Goal: Transaction & Acquisition: Purchase product/service

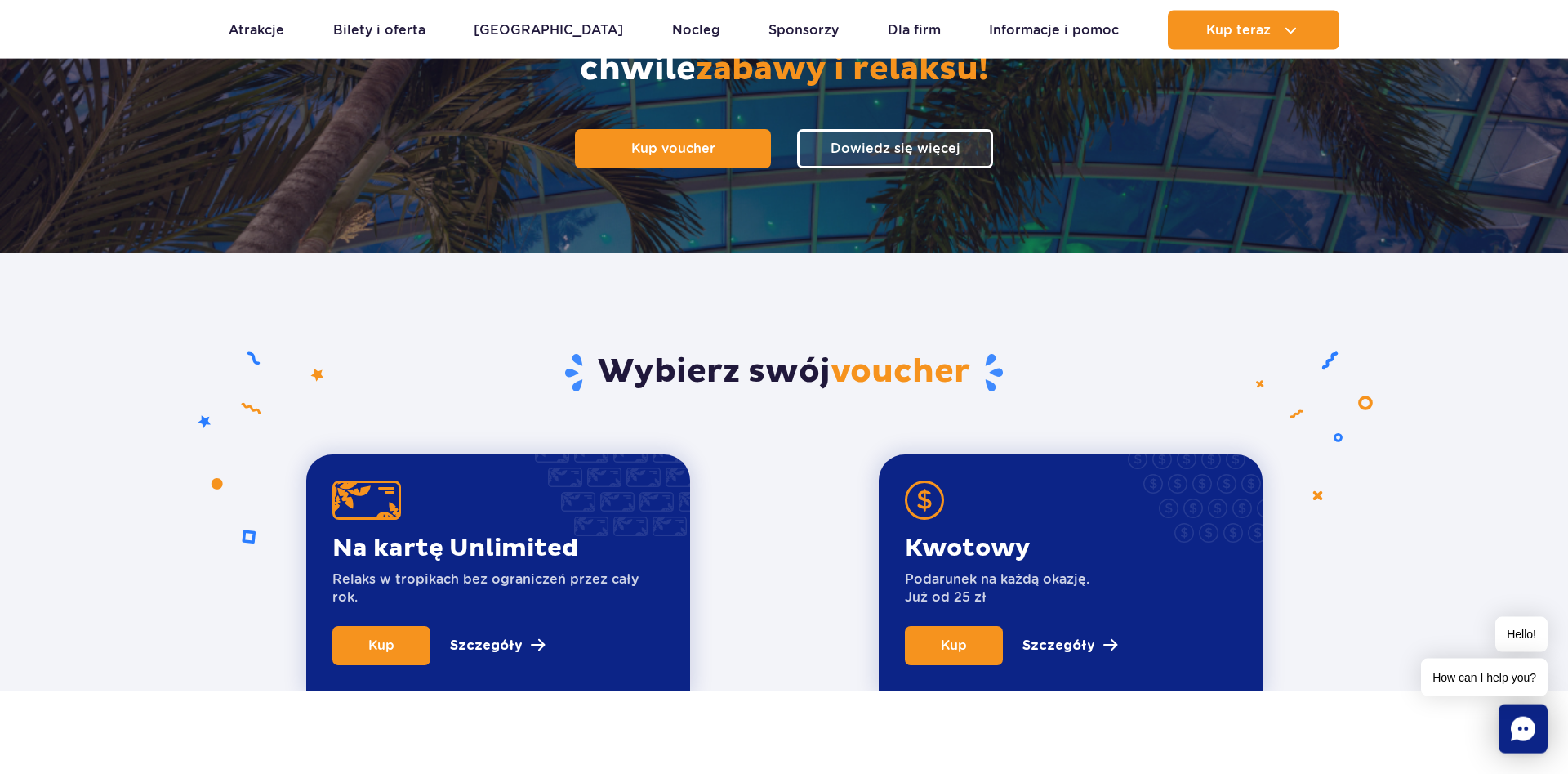
scroll to position [167, 0]
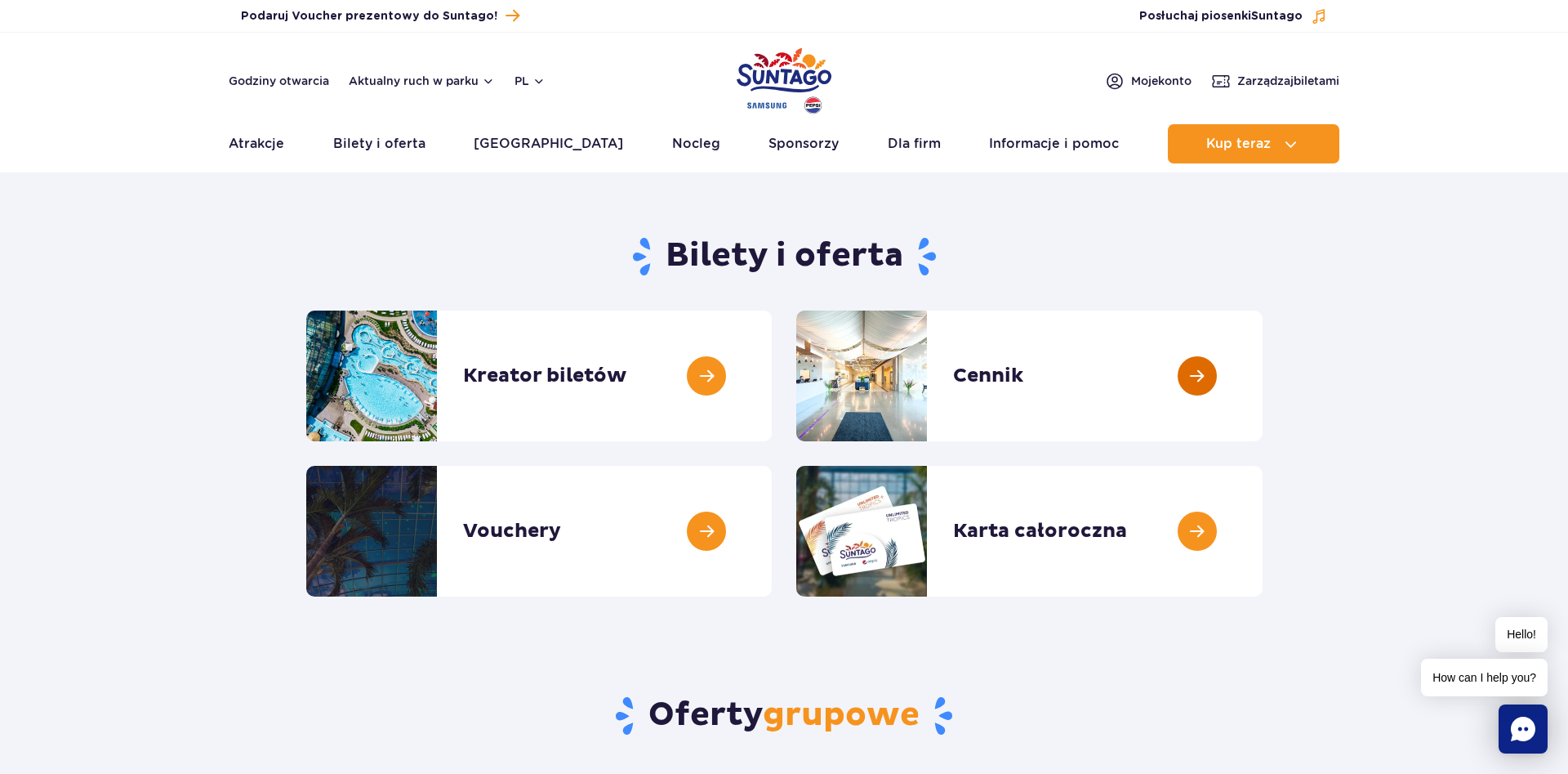
click at [1263, 382] on link at bounding box center [1263, 376] width 0 height 131
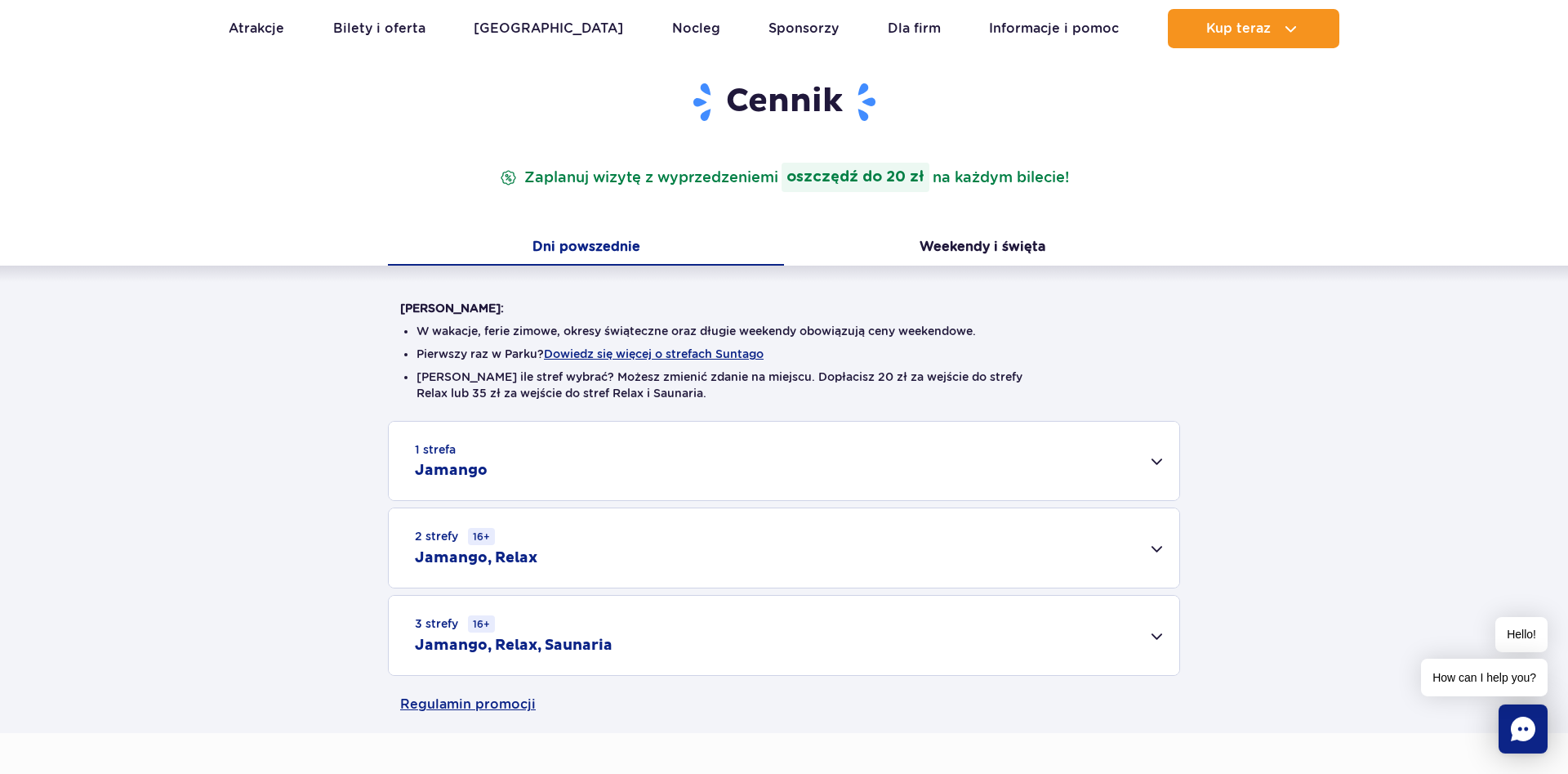
scroll to position [167, 0]
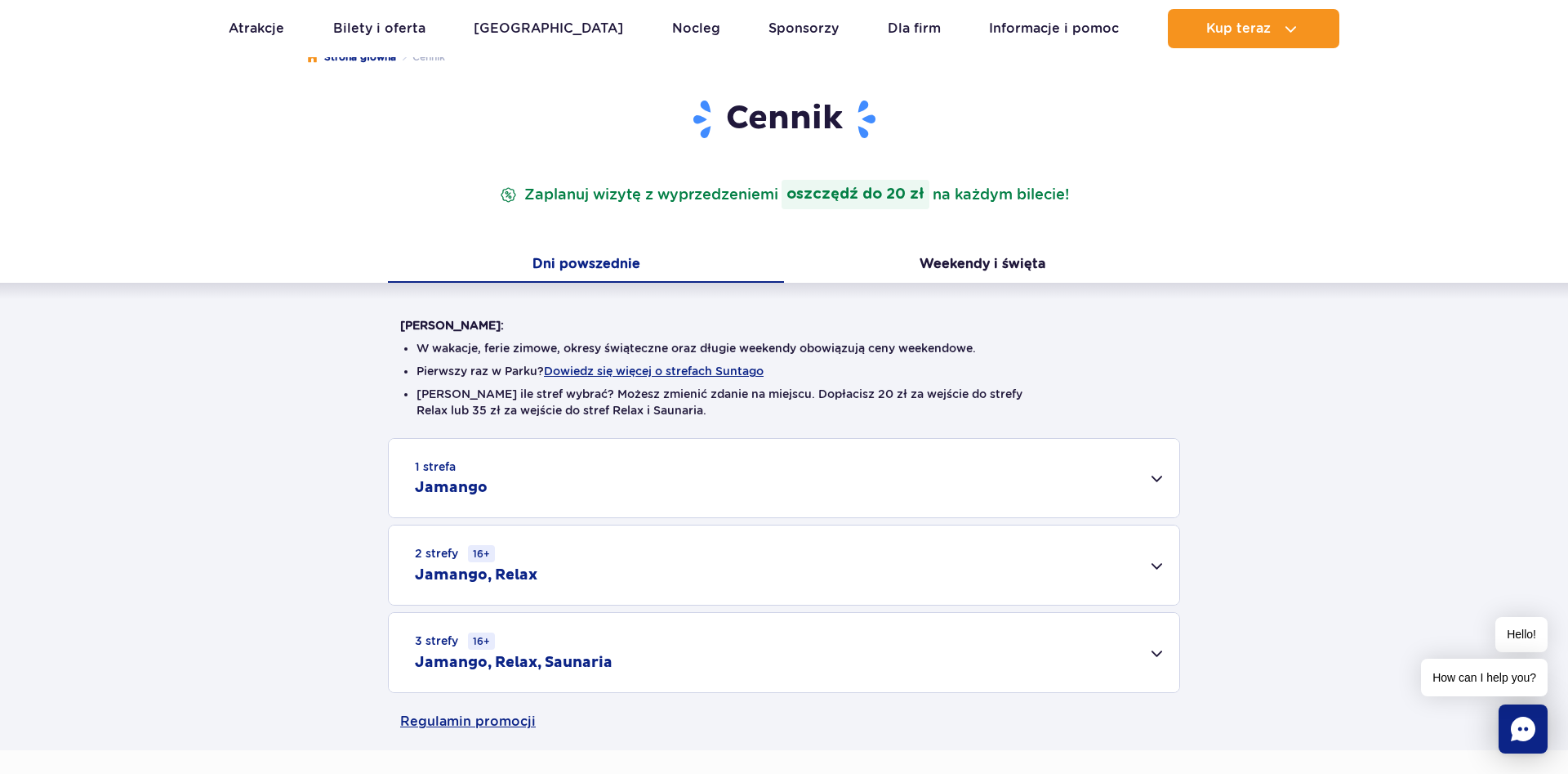
click at [1159, 484] on div "1 strefa Jamango" at bounding box center [784, 478] width 791 height 78
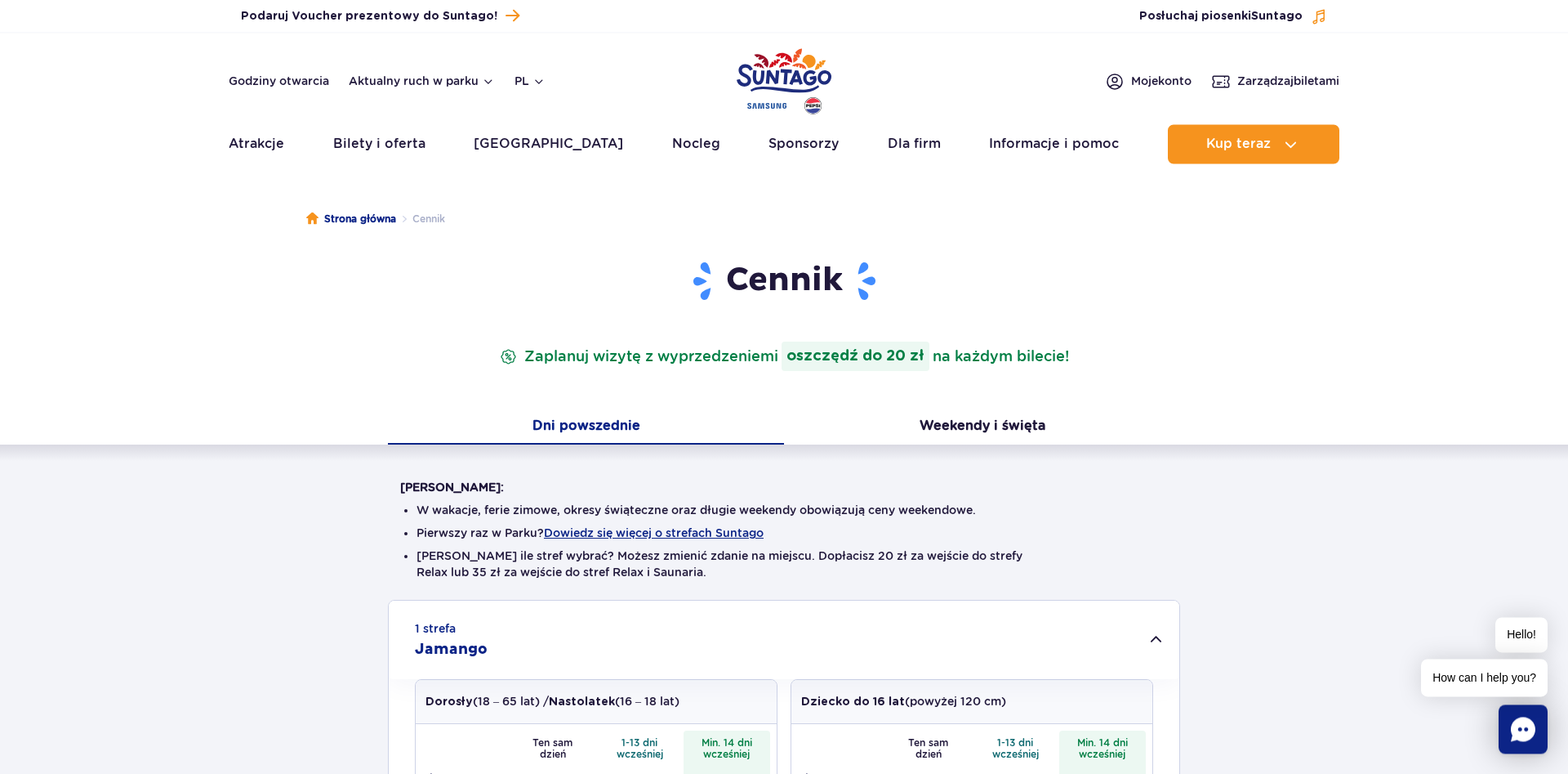
scroll to position [0, 0]
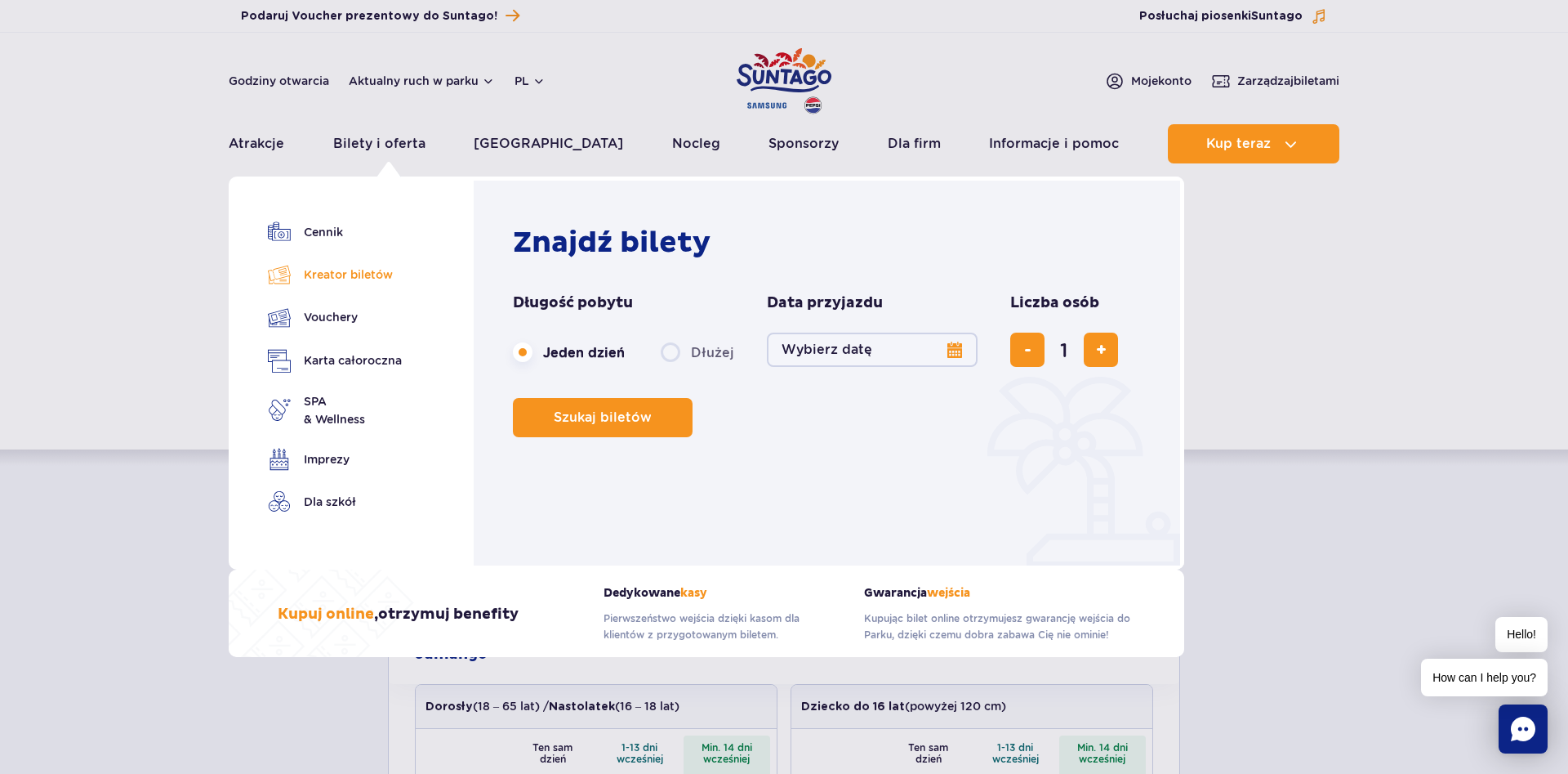
click at [329, 276] on link "Kreator biletów" at bounding box center [334, 274] width 134 height 23
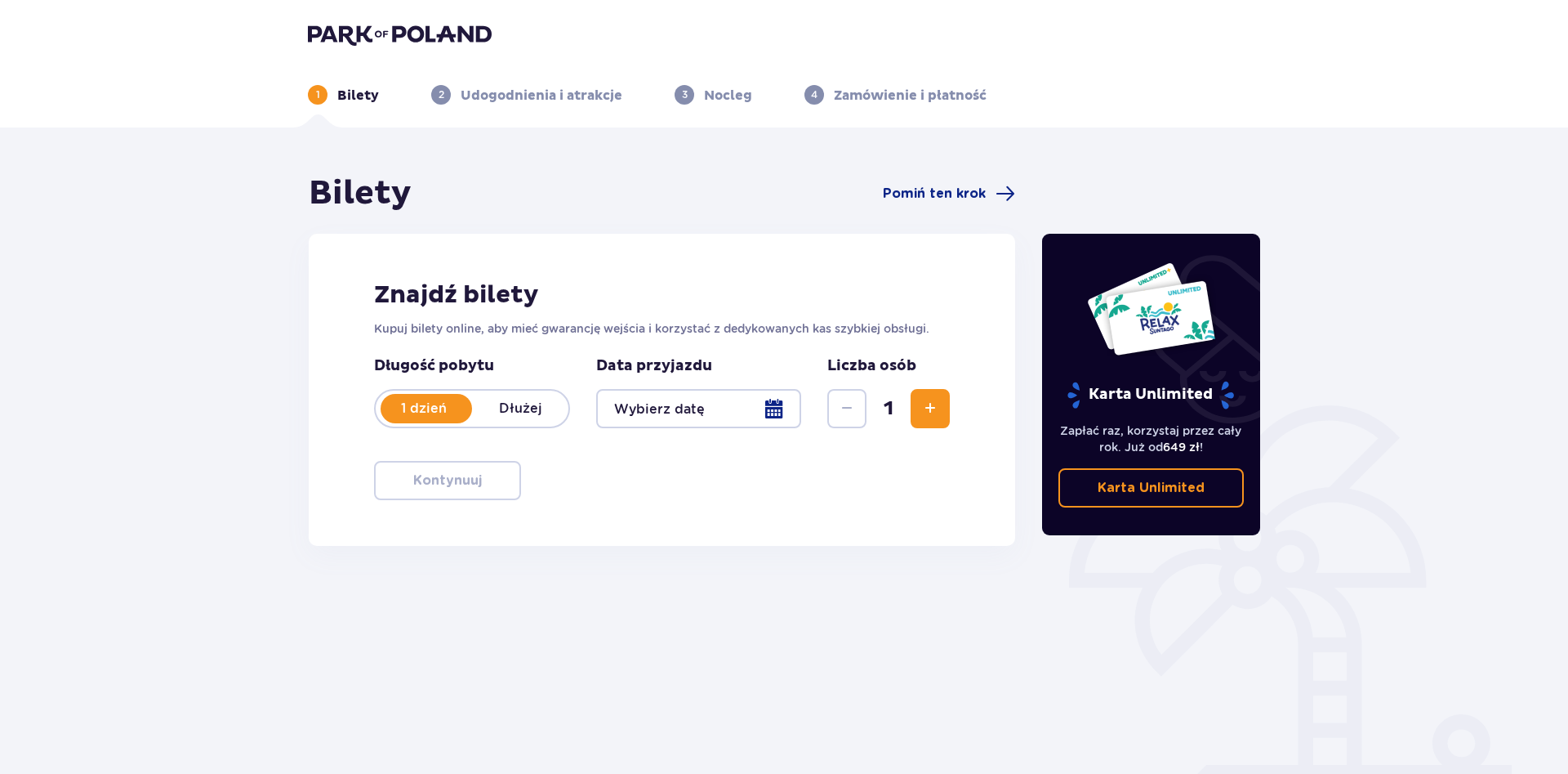
click at [937, 410] on span "Zwiększ" at bounding box center [931, 409] width 20 height 20
click at [937, 412] on span "Zwiększ" at bounding box center [931, 409] width 20 height 20
click at [774, 412] on div at bounding box center [698, 408] width 205 height 39
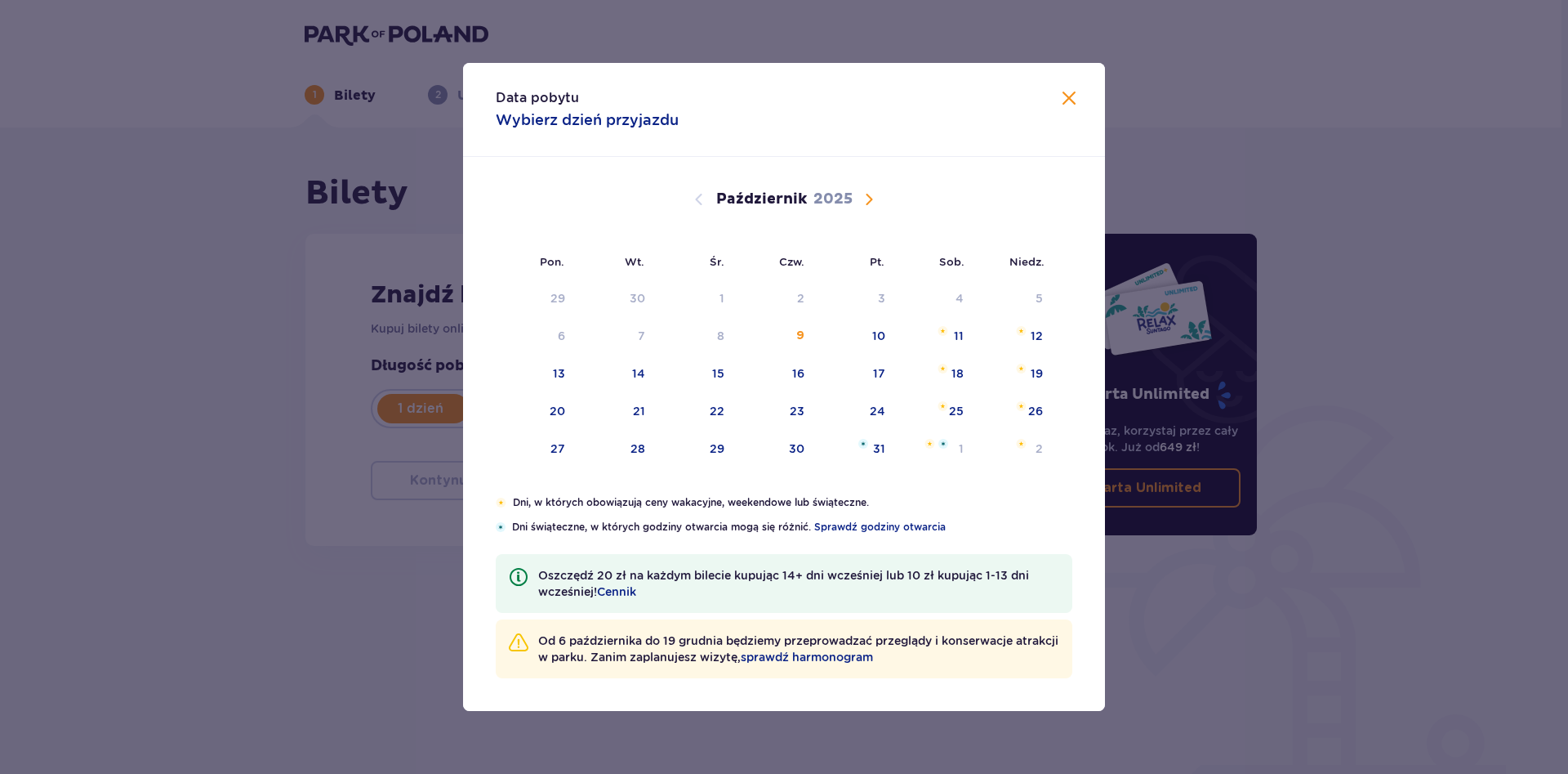
click at [1067, 99] on span "Zamknij" at bounding box center [1069, 99] width 20 height 20
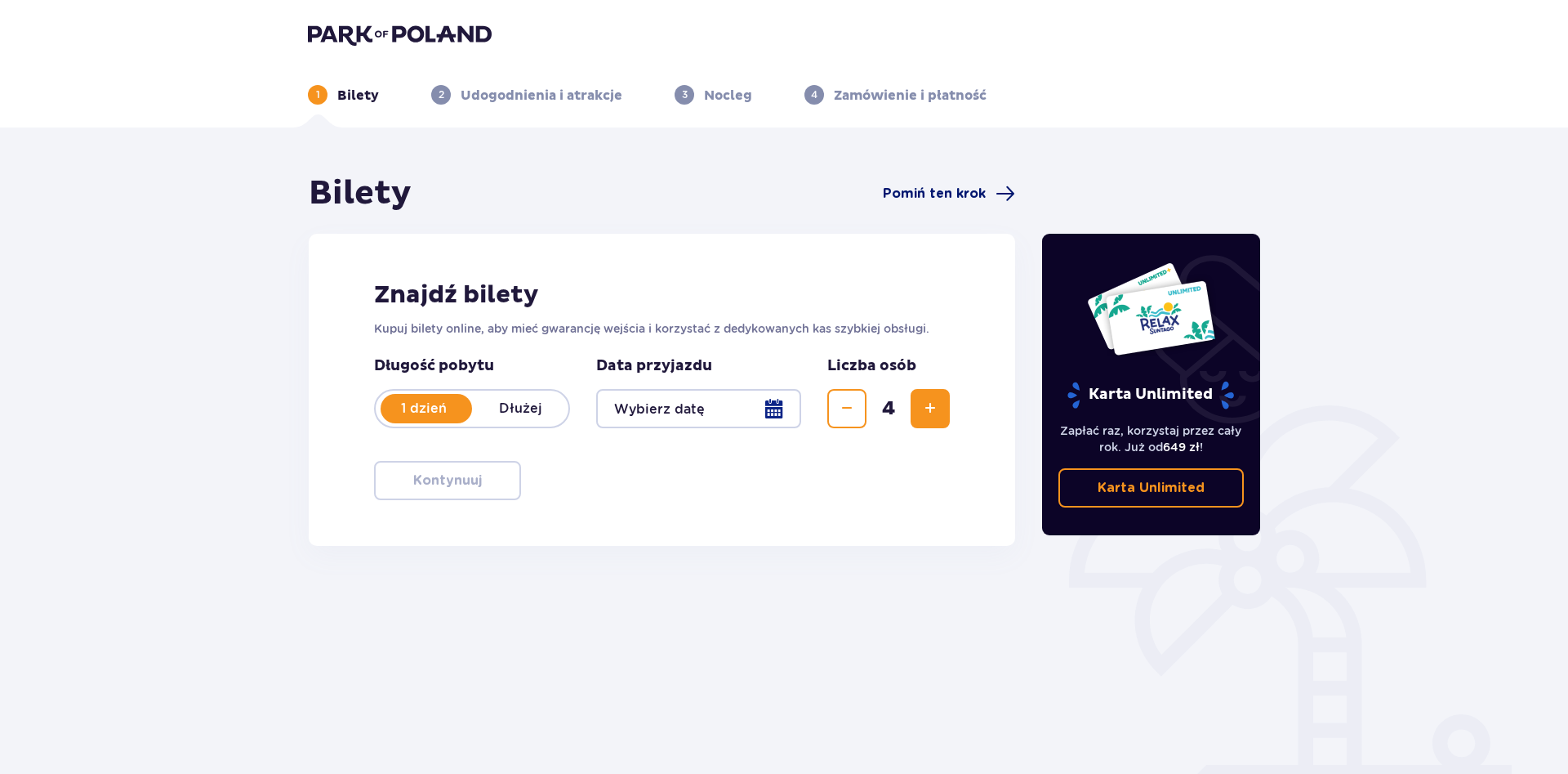
click at [974, 202] on span "Pomiń ten krok" at bounding box center [934, 194] width 103 height 18
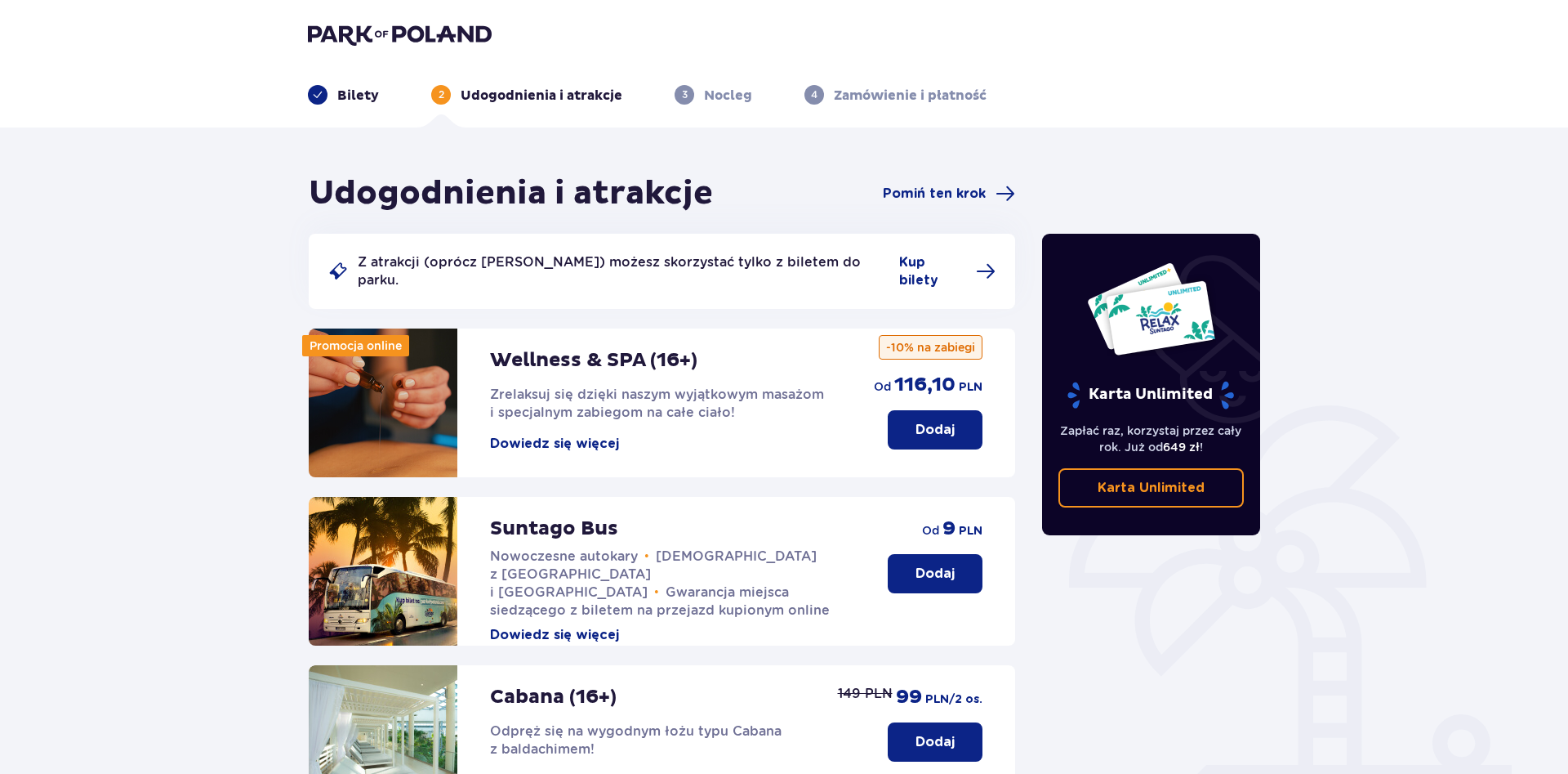
click at [334, 98] on div "Bilety" at bounding box center [343, 95] width 71 height 20
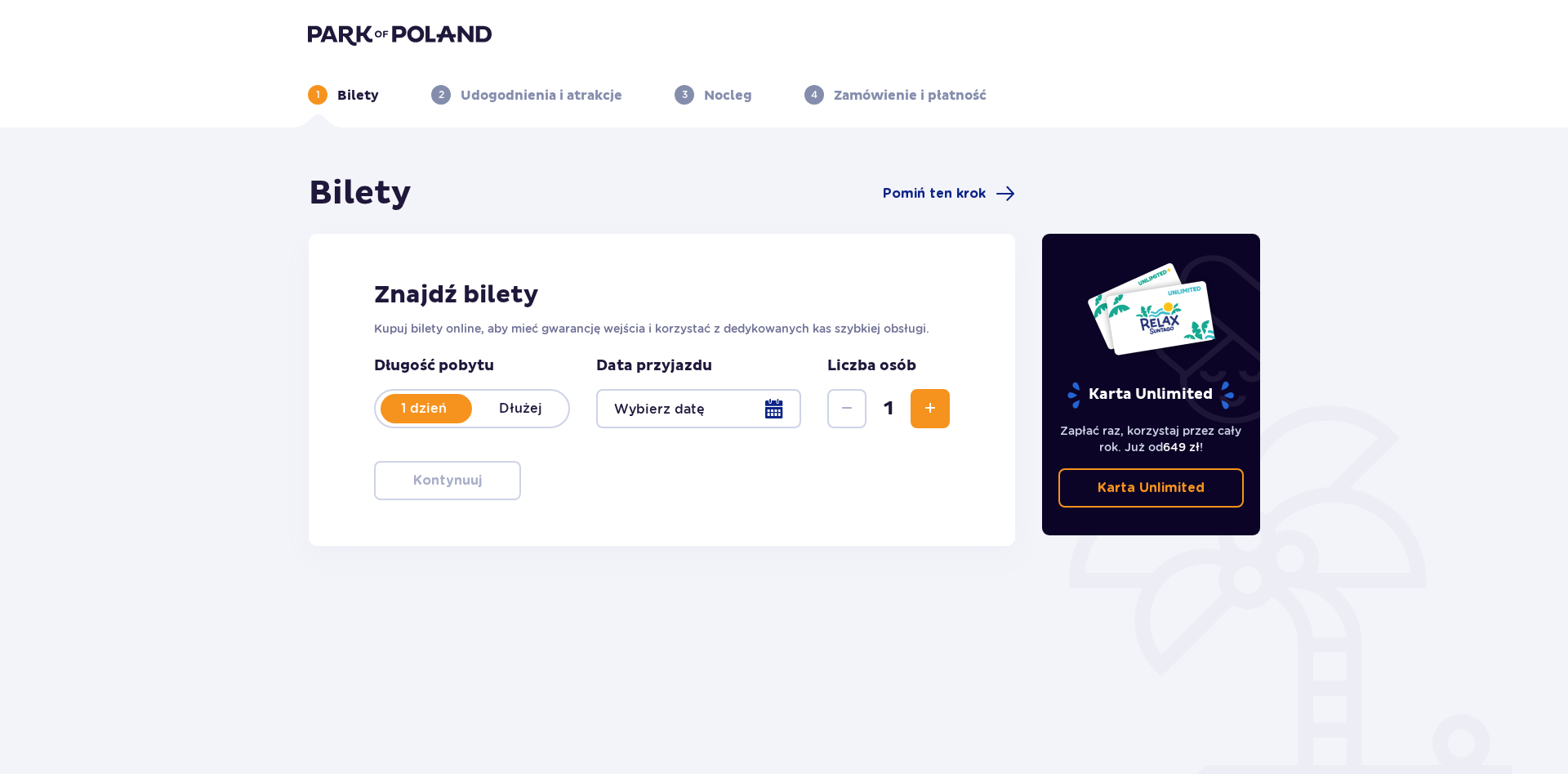
click at [960, 183] on div "Bilety Pomiń ten krok" at bounding box center [662, 193] width 706 height 41
click at [960, 189] on span "Pomiń ten krok" at bounding box center [934, 194] width 103 height 18
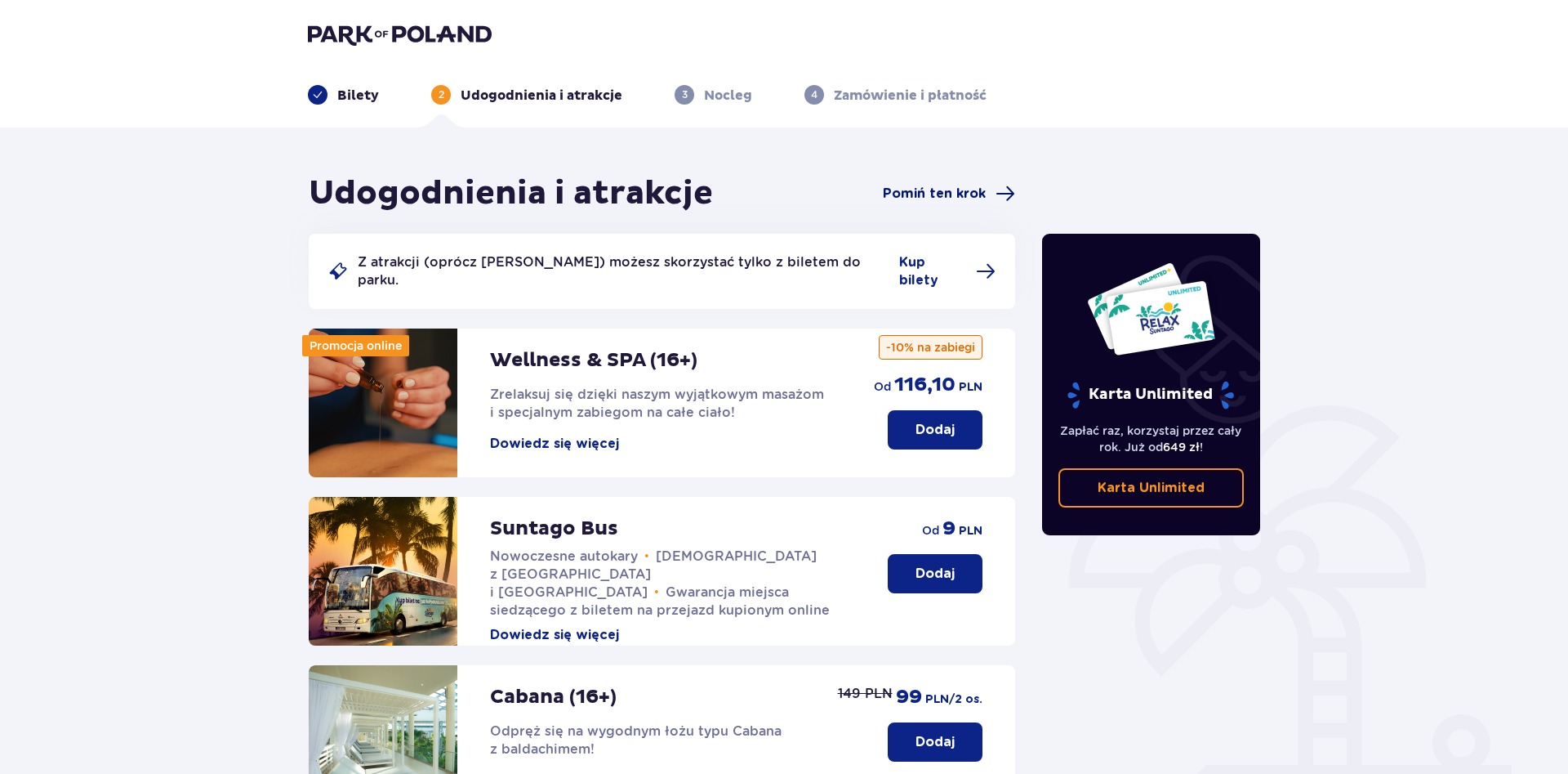
click at [962, 198] on span "Pomiń ten krok" at bounding box center [934, 194] width 103 height 18
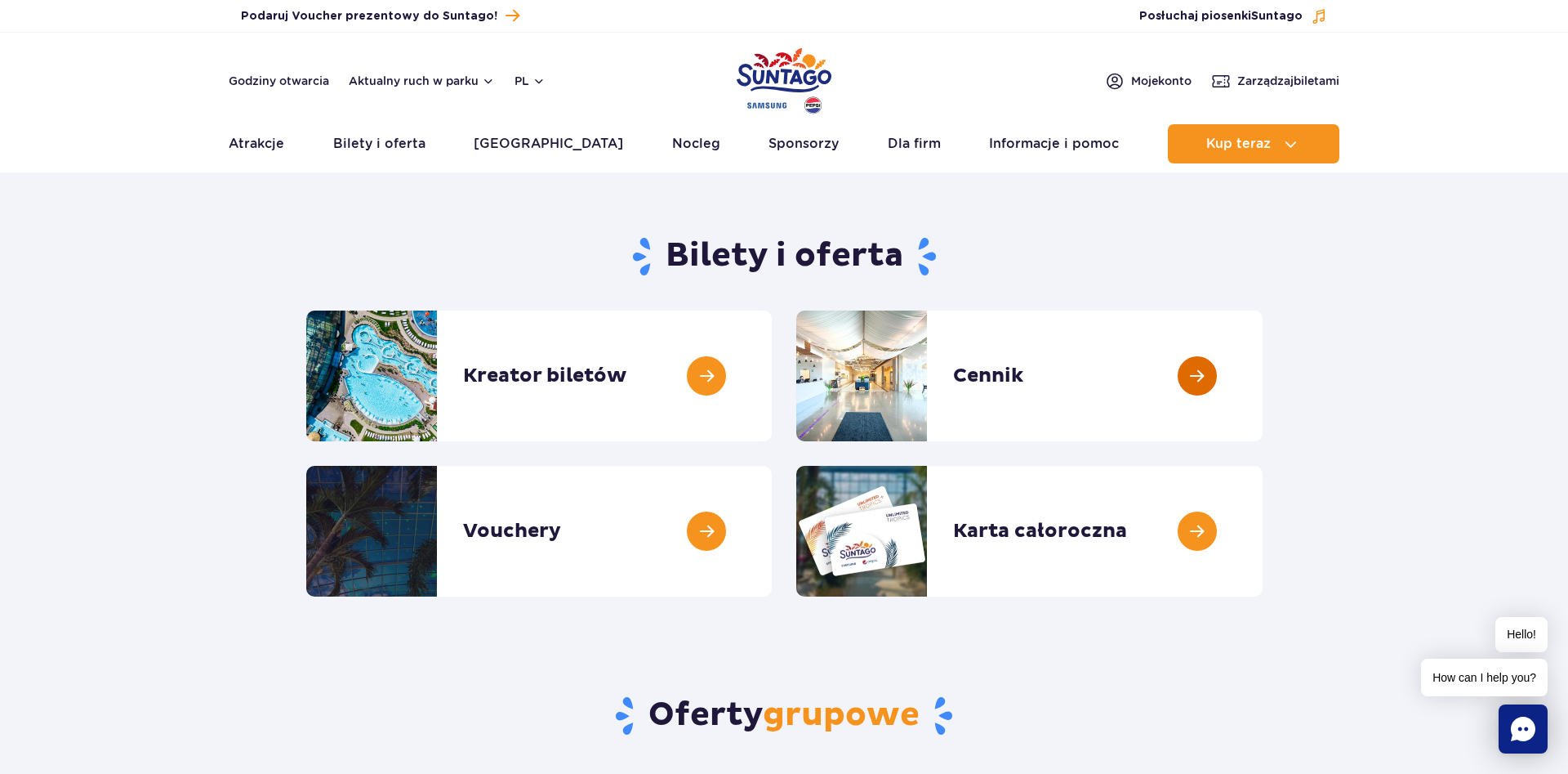
click at [1263, 379] on link at bounding box center [1263, 376] width 0 height 131
click at [1263, 398] on link at bounding box center [1263, 376] width 0 height 131
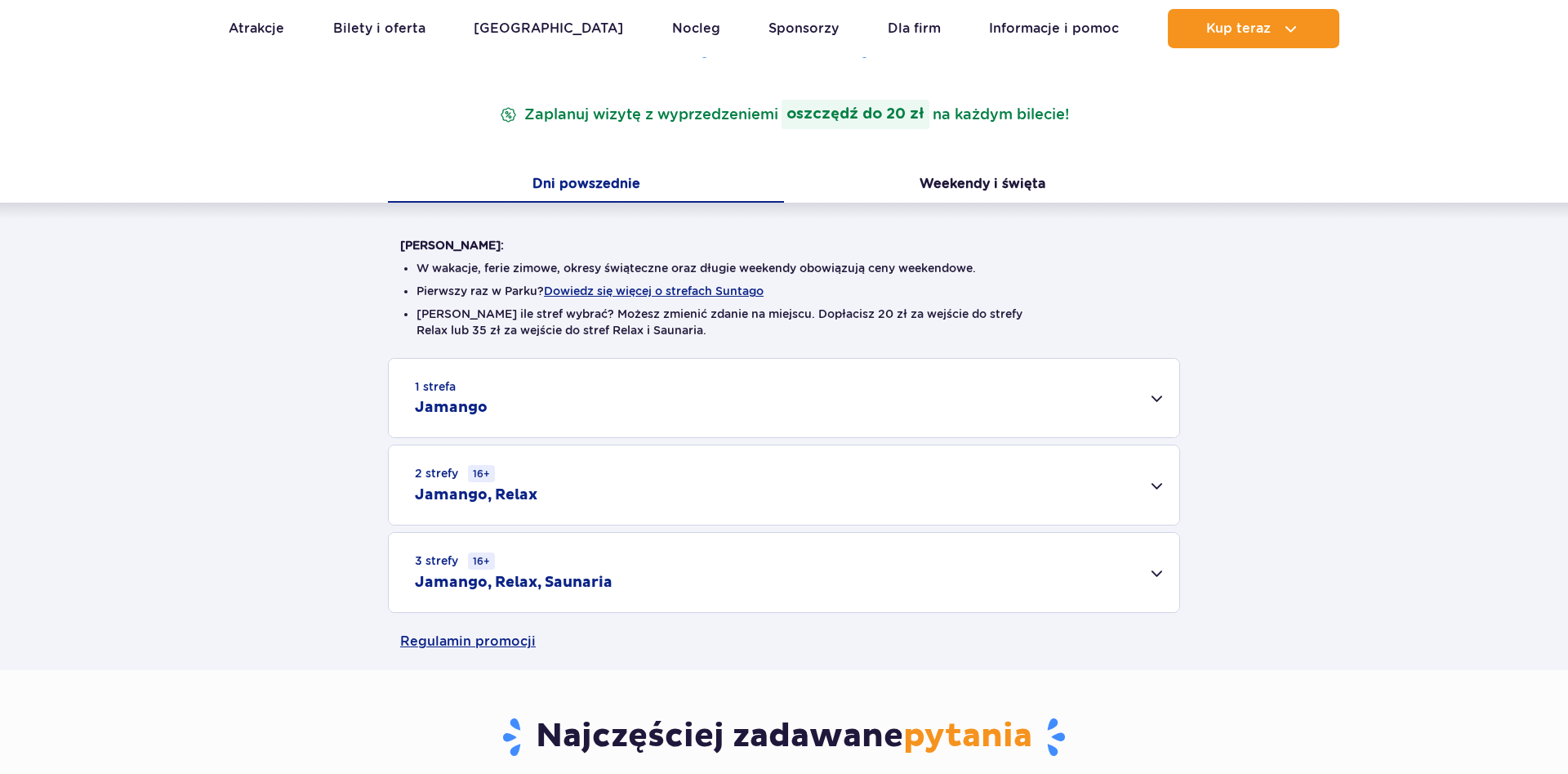
scroll to position [250, 0]
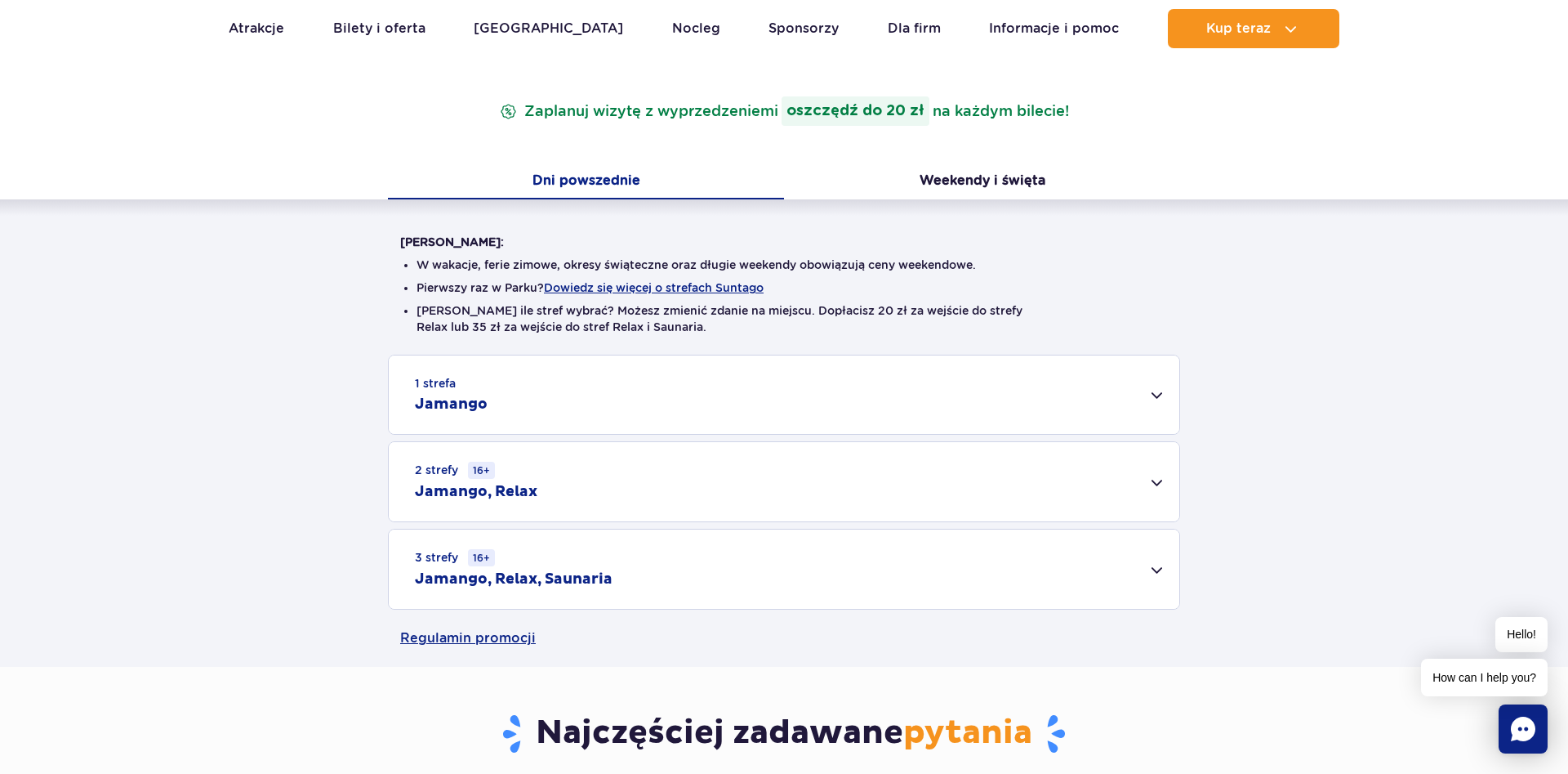
click at [1154, 405] on div "1 strefa Jamango" at bounding box center [784, 394] width 791 height 78
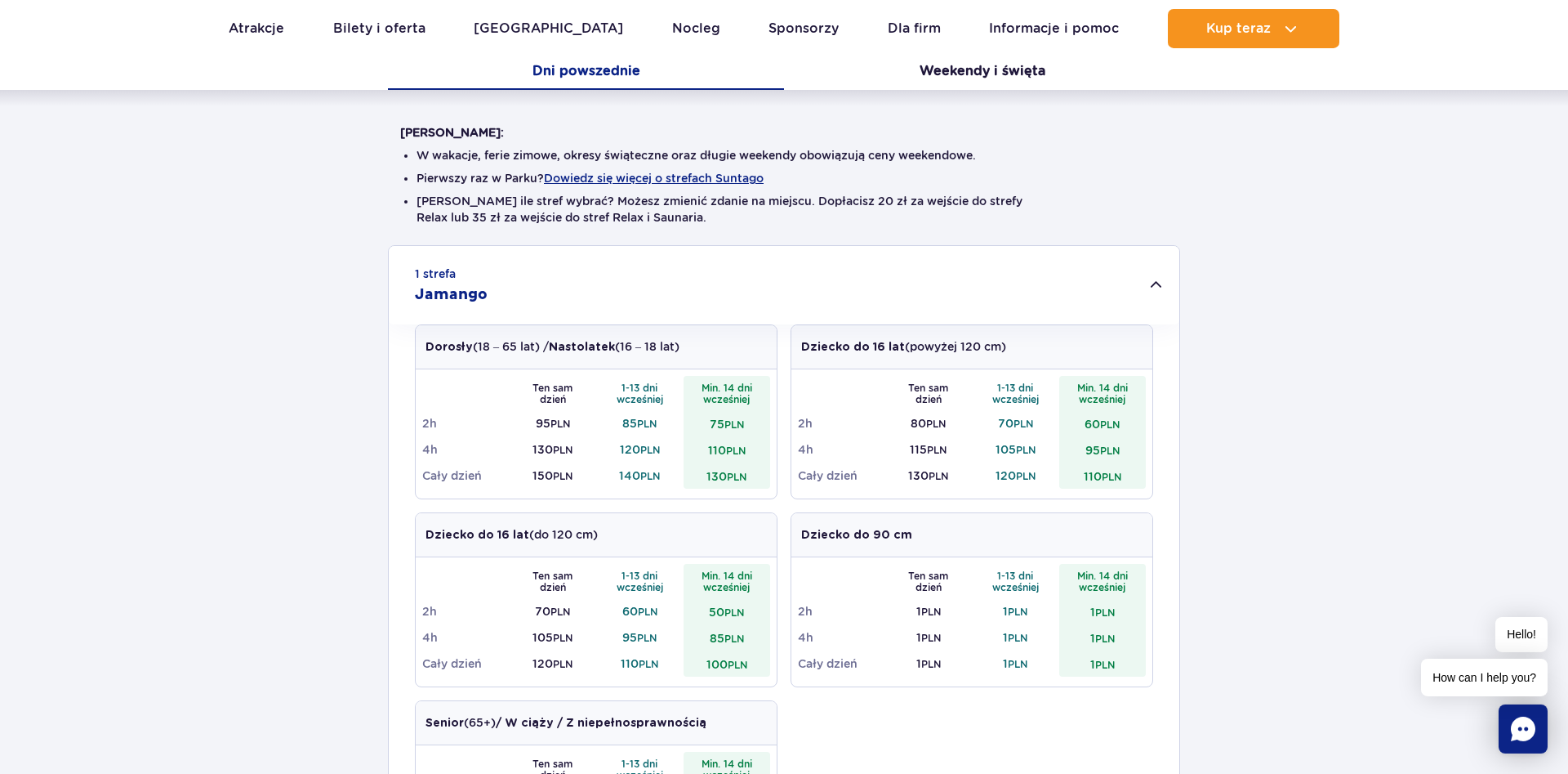
scroll to position [417, 0]
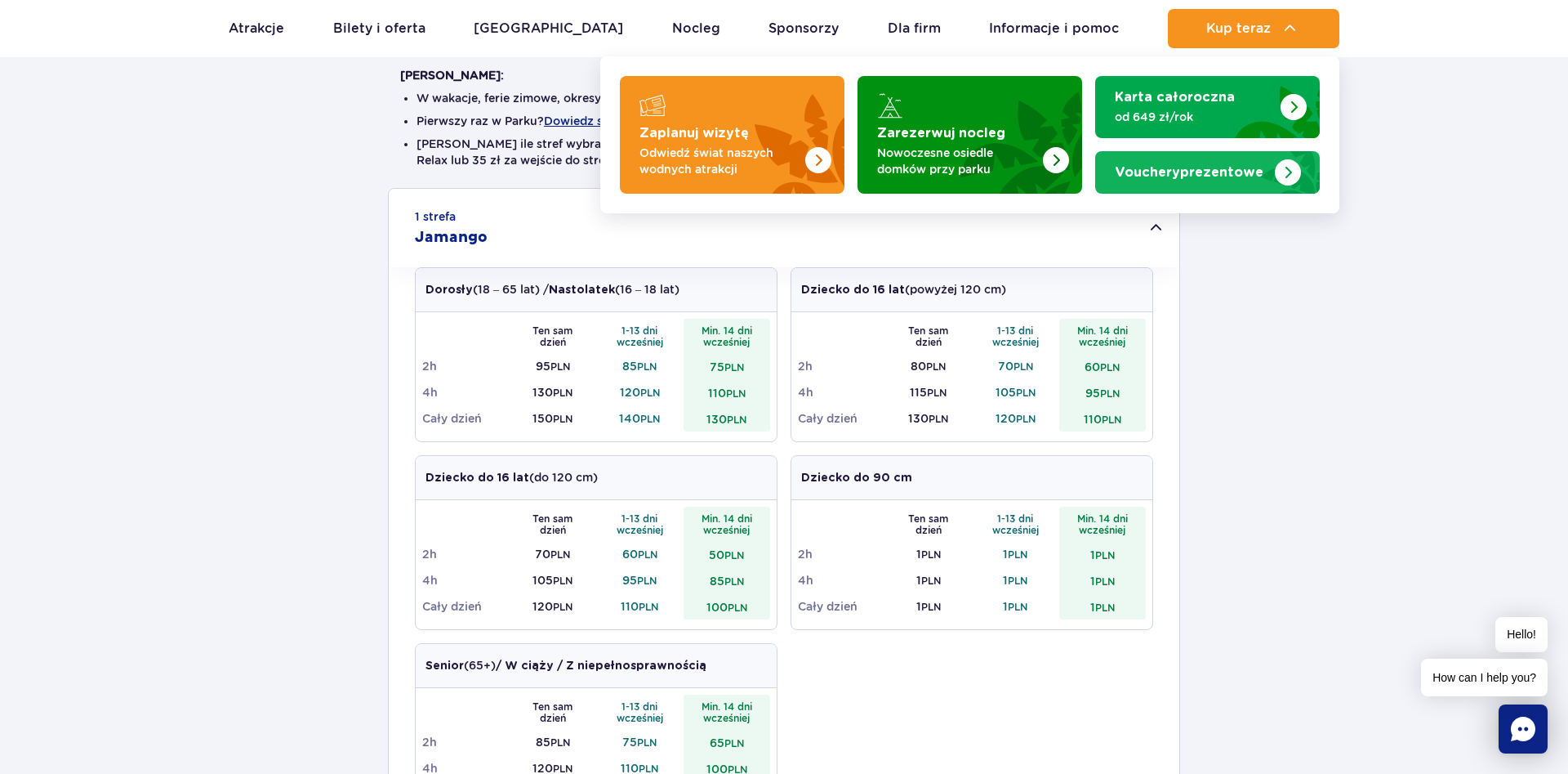
click at [1250, 171] on strong "Vouchery prezentowe" at bounding box center [1189, 172] width 148 height 13
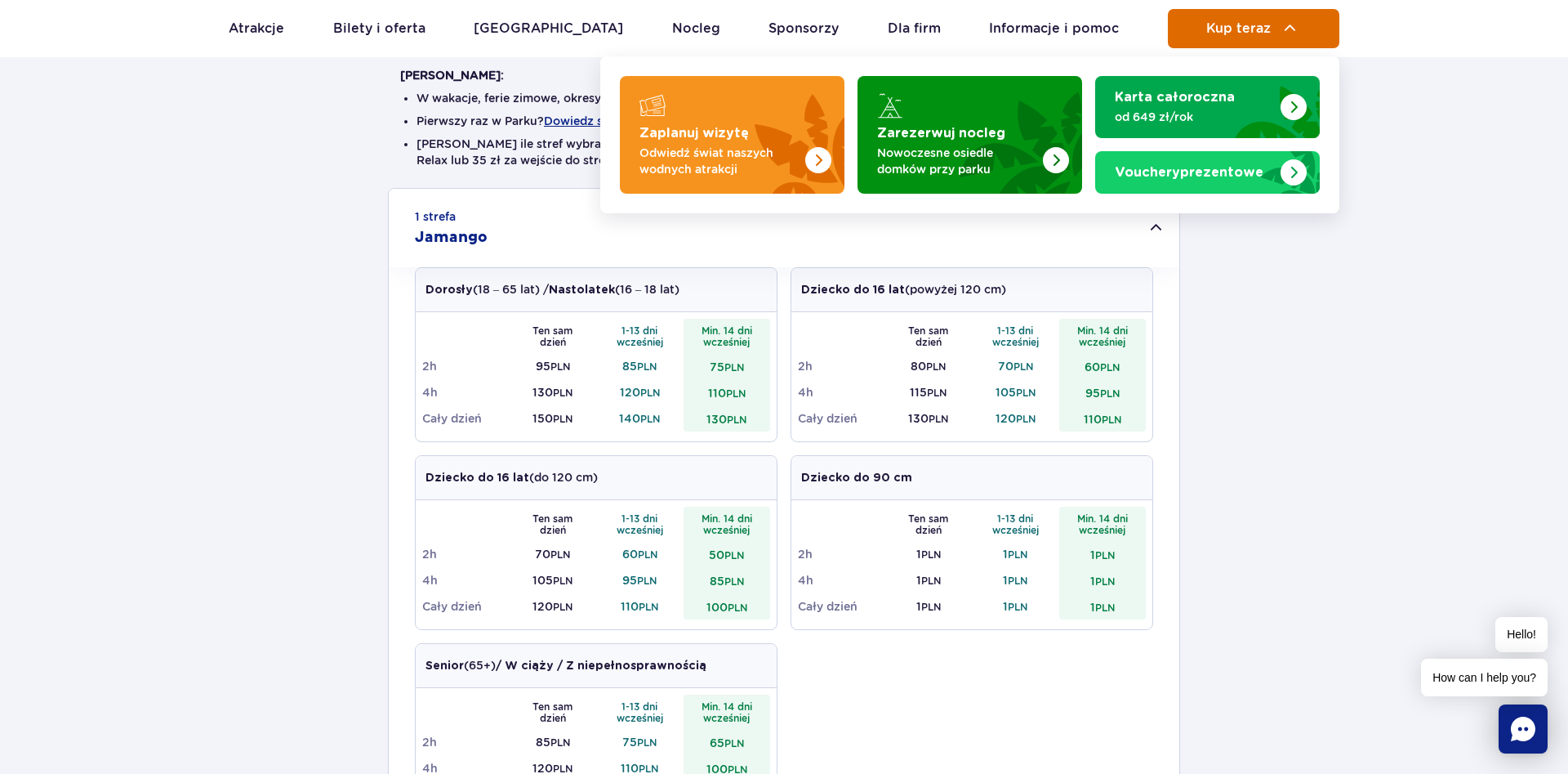
click at [1216, 30] on span "Kup teraz" at bounding box center [1239, 28] width 65 height 15
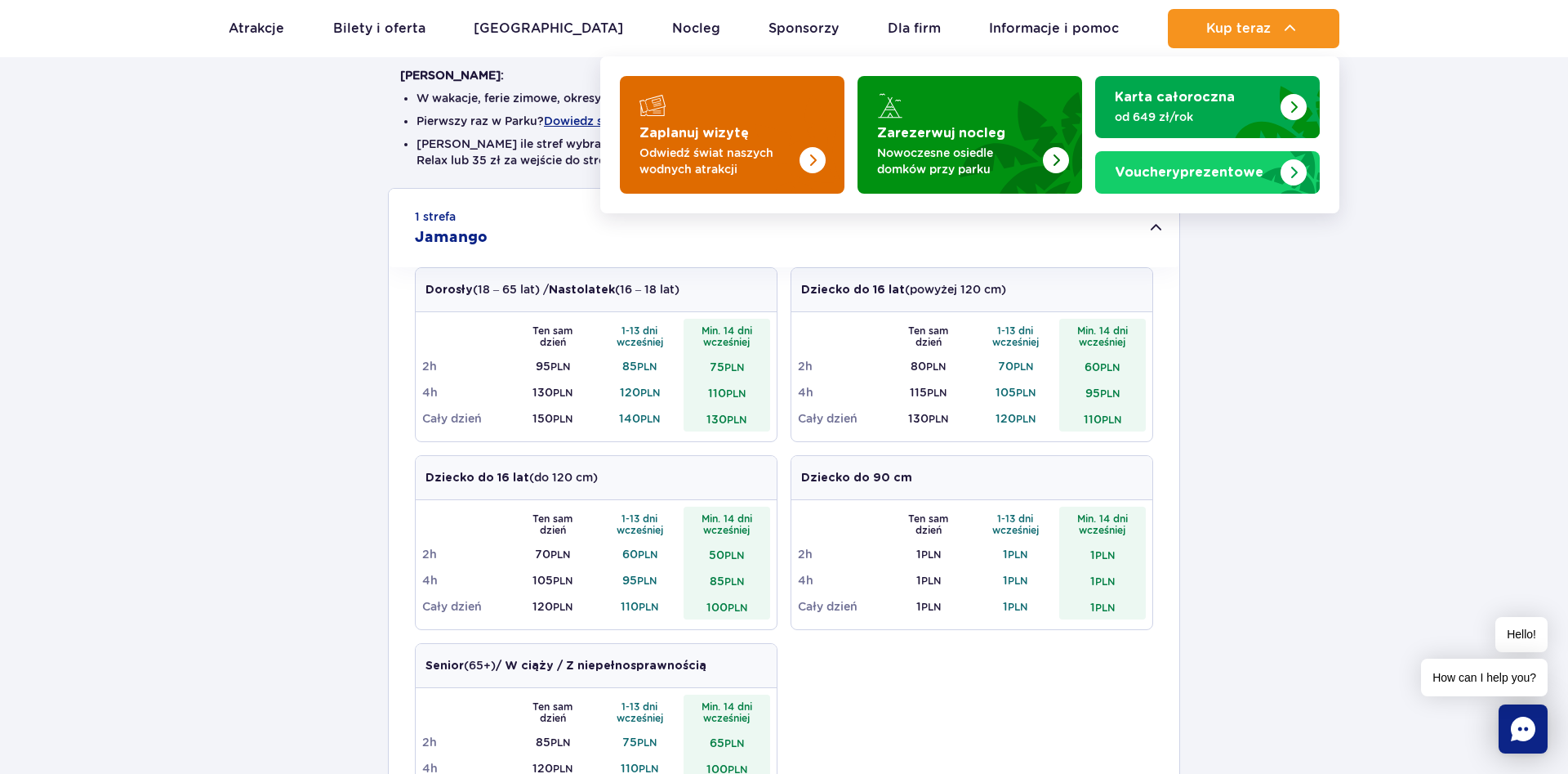
click at [819, 148] on img "Zaplanuj wizytę" at bounding box center [813, 160] width 26 height 26
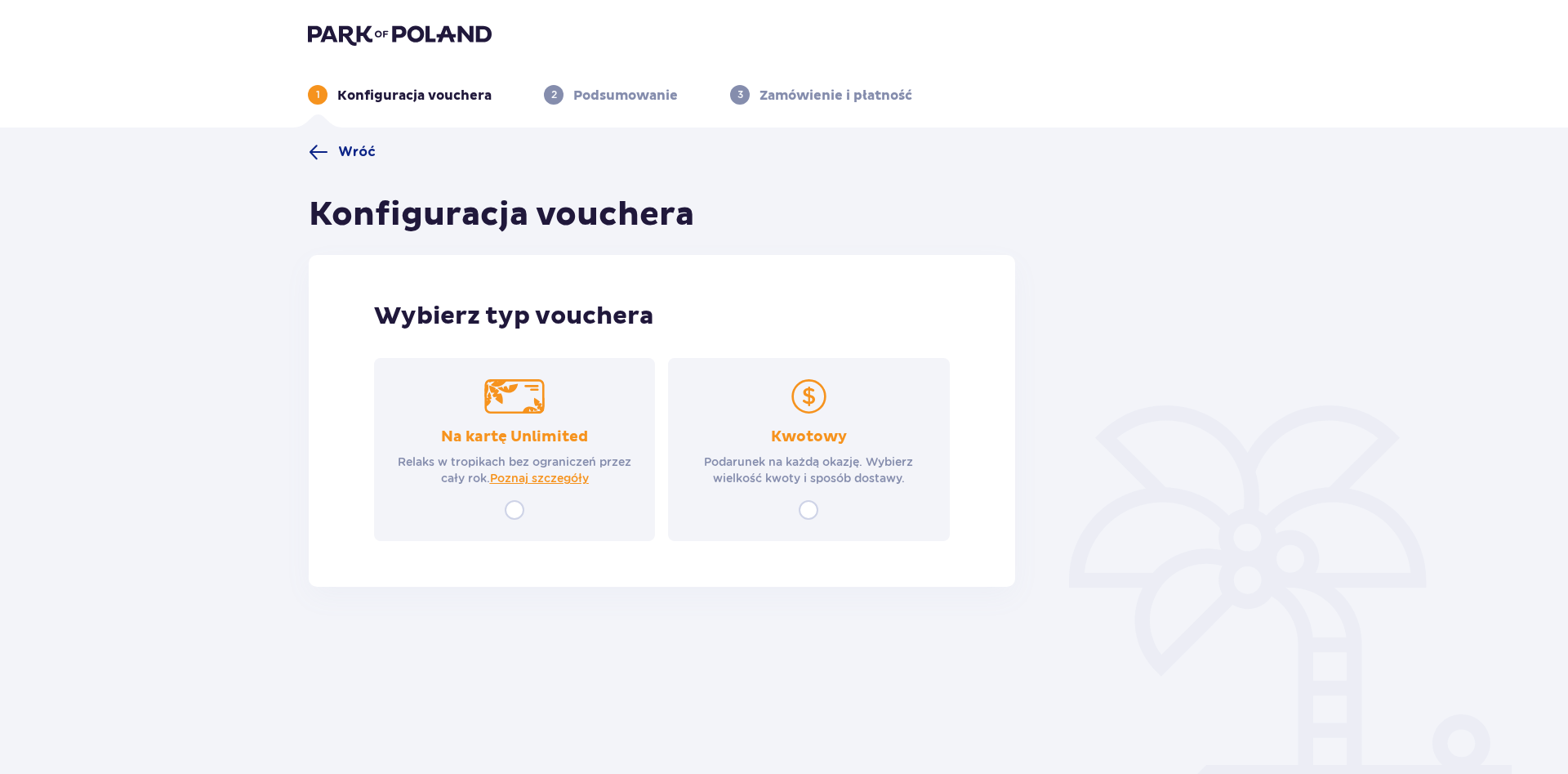
click at [816, 510] on input "radio" at bounding box center [809, 510] width 20 height 20
radio input "true"
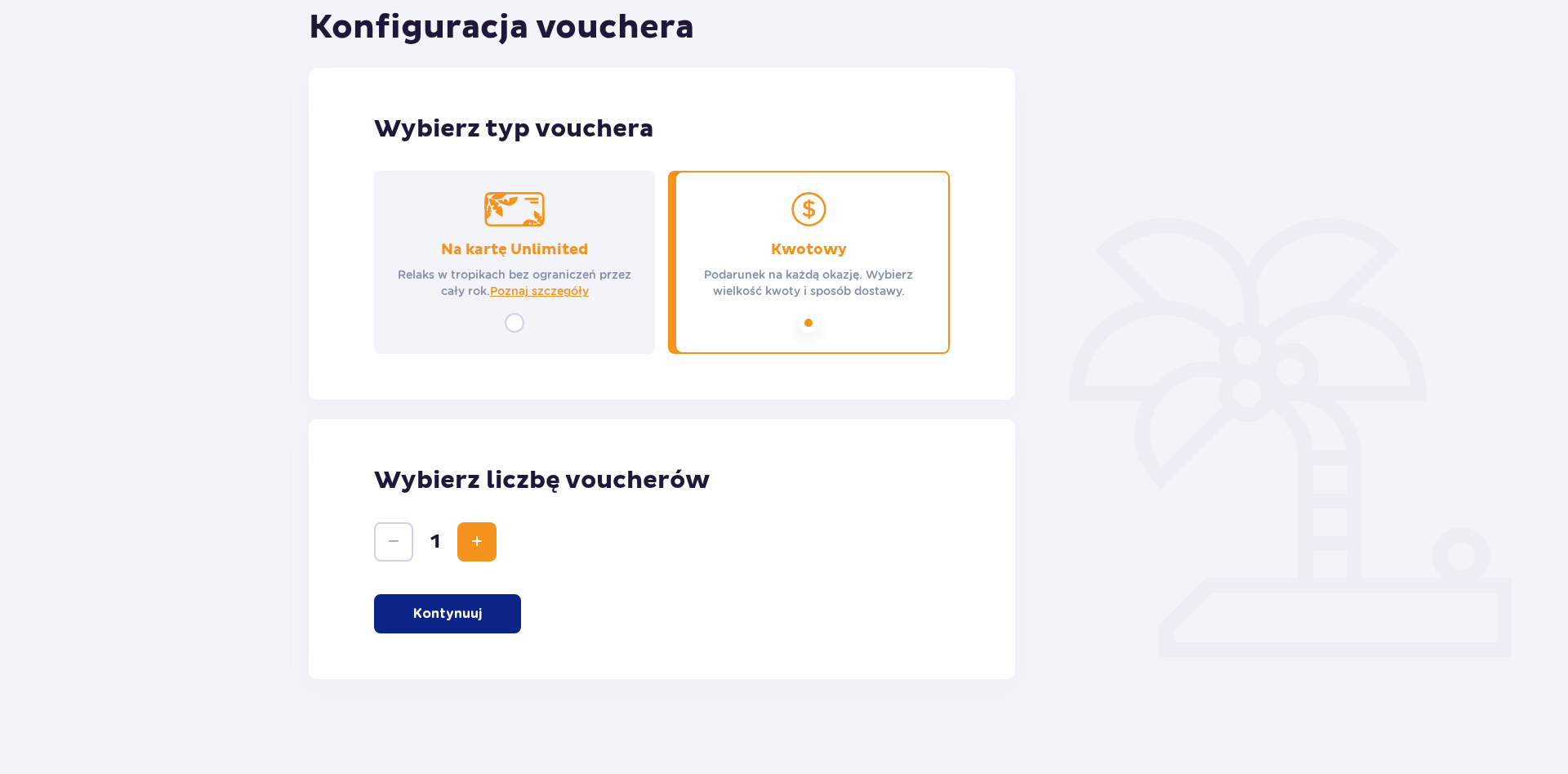
scroll to position [190, 0]
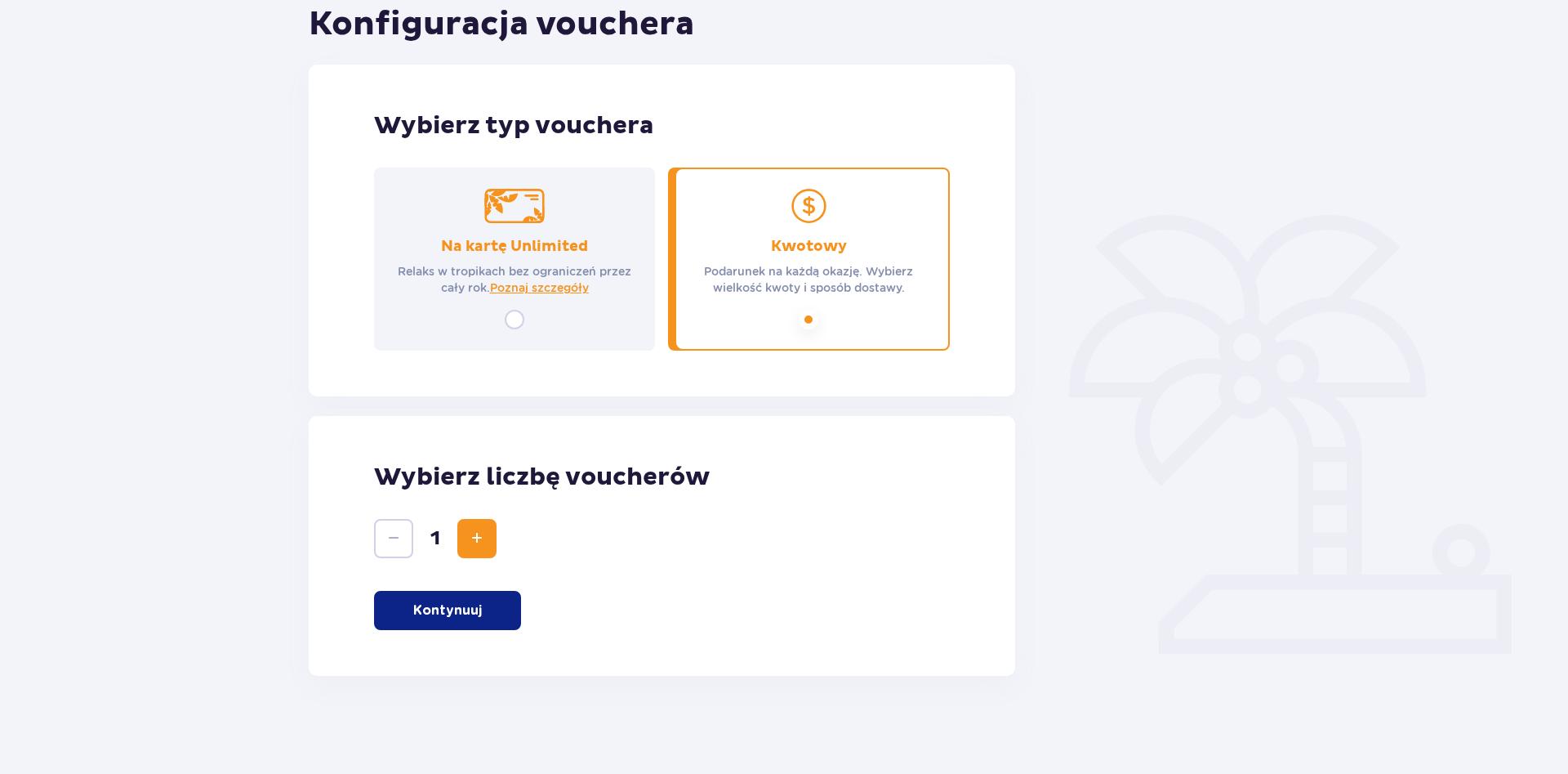
click at [482, 530] on span "Zwiększ" at bounding box center [477, 539] width 20 height 20
click at [471, 615] on p "Kontynuuj" at bounding box center [447, 611] width 68 height 18
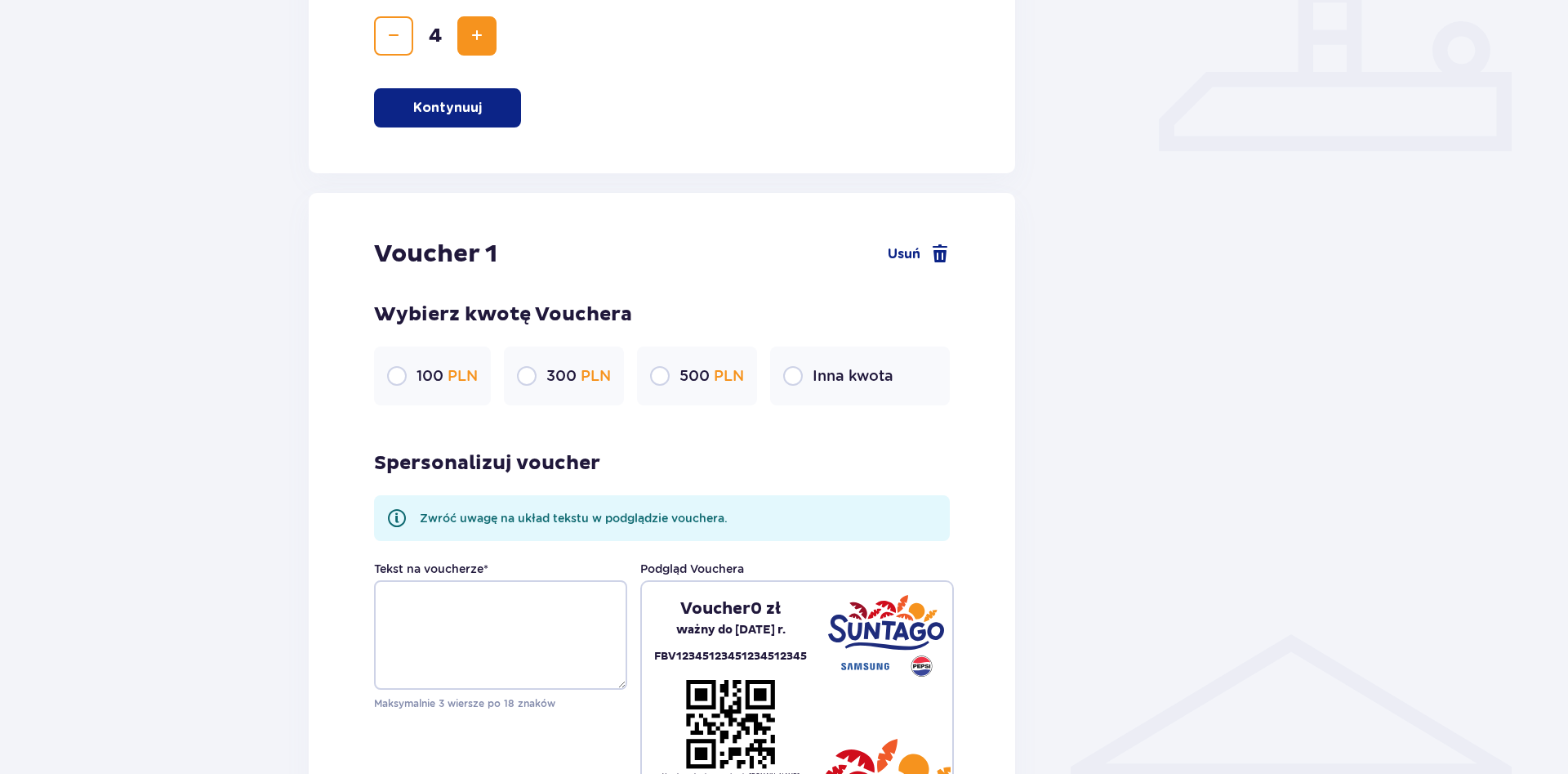
scroll to position [699, 0]
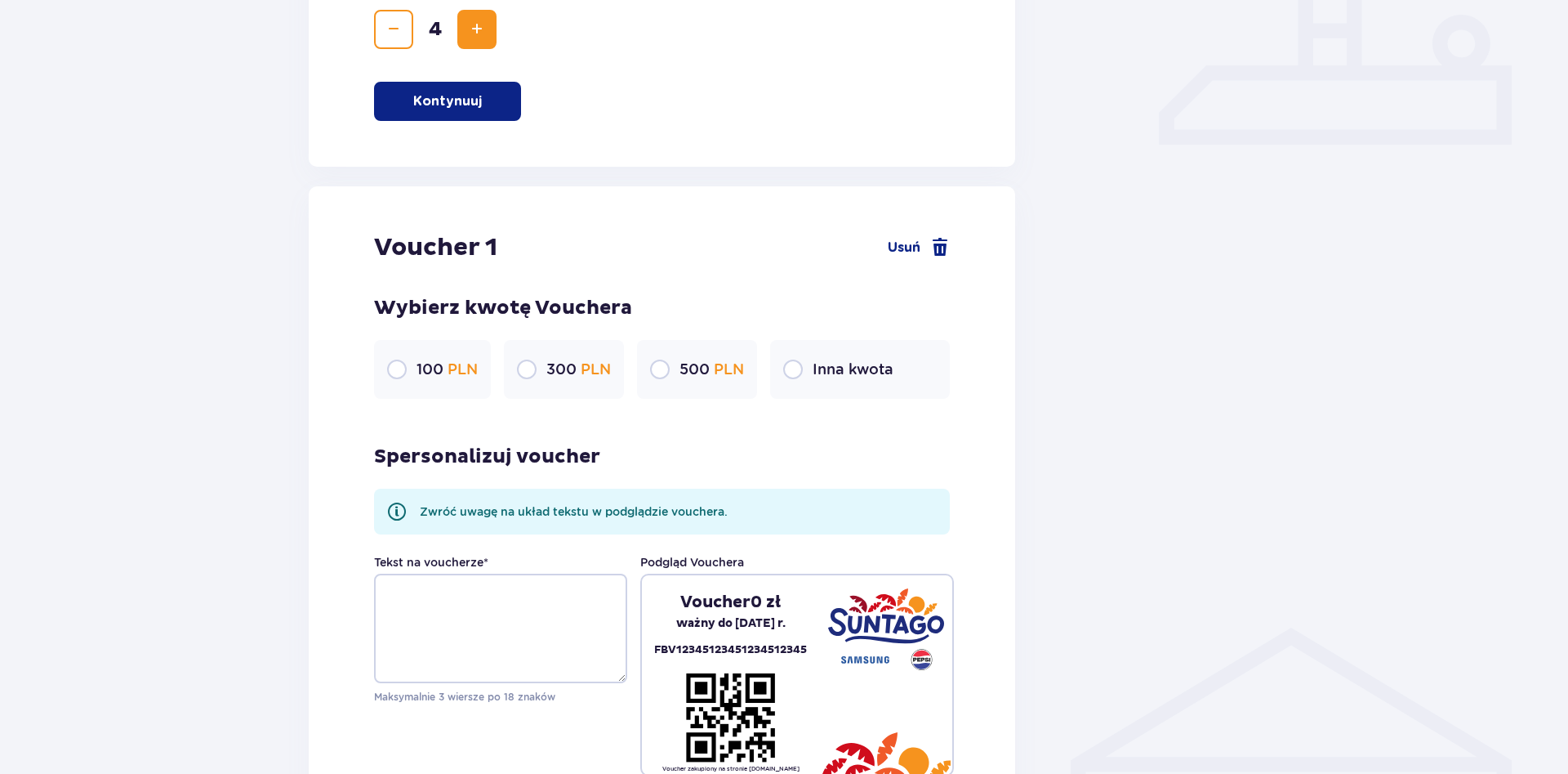
click at [406, 377] on input "radio" at bounding box center [397, 370] width 20 height 20
radio input "true"
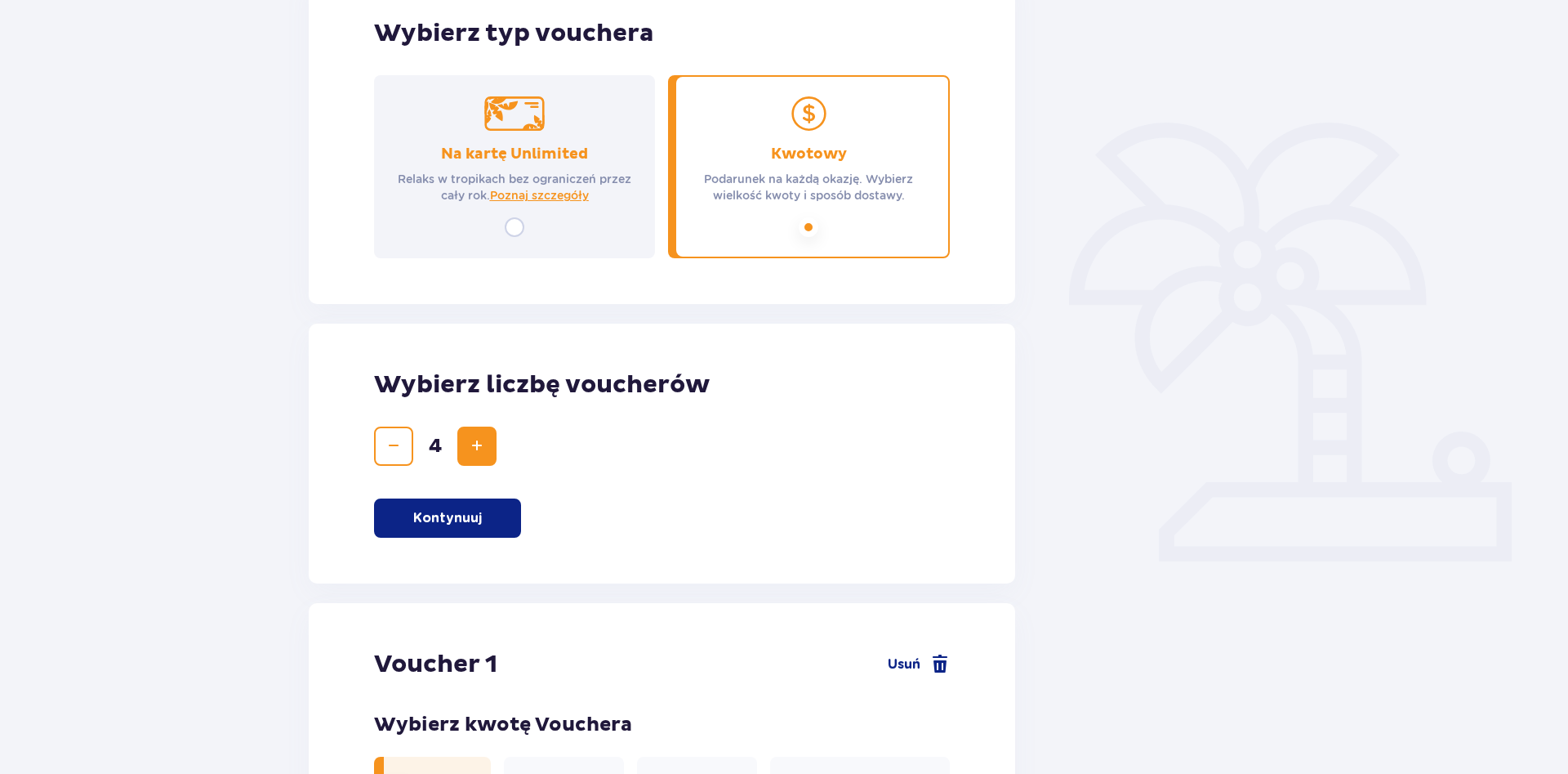
scroll to position [0, 0]
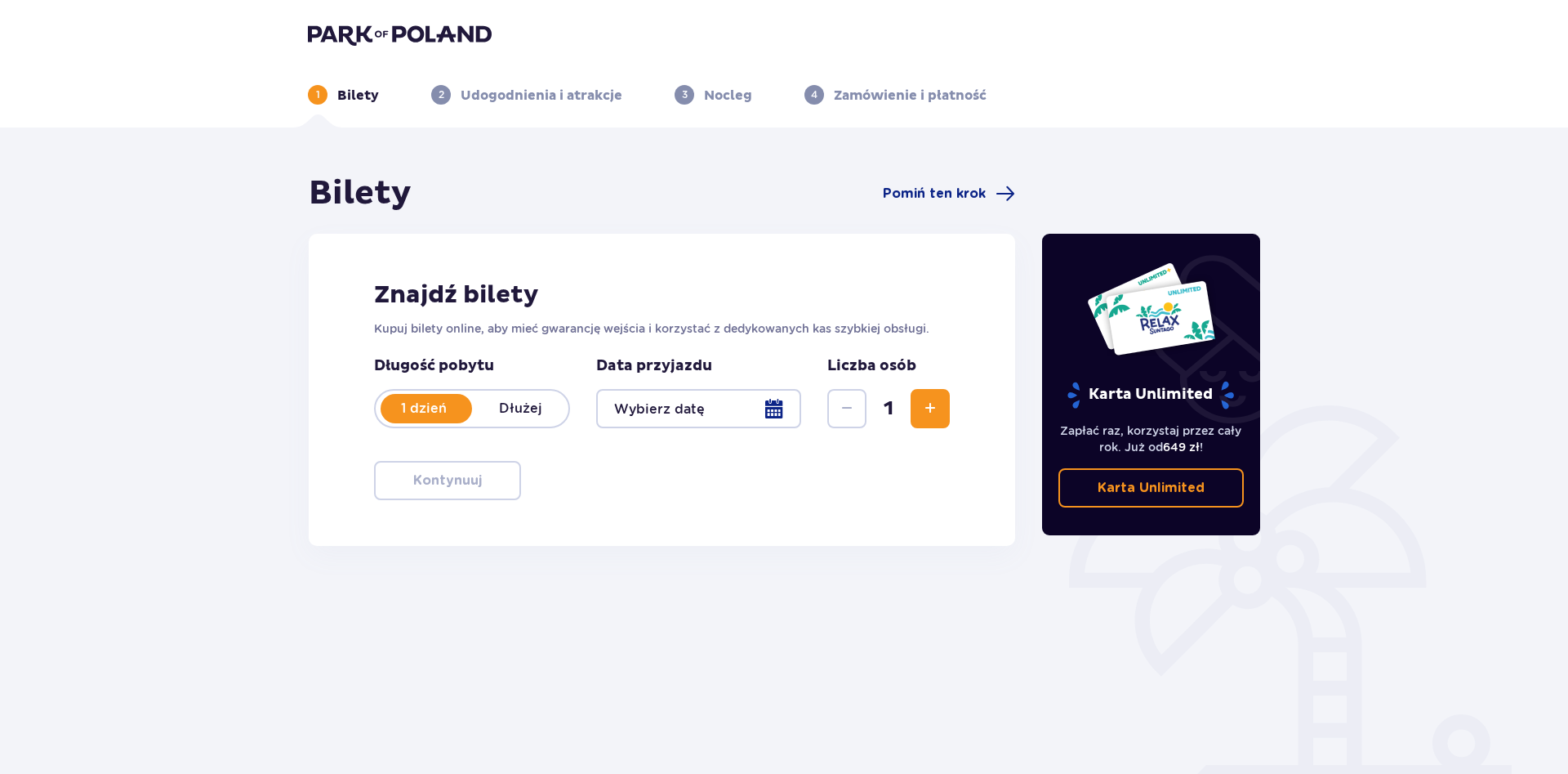
click at [937, 418] on span "Zwiększ" at bounding box center [931, 409] width 20 height 20
click at [725, 394] on div at bounding box center [698, 408] width 205 height 39
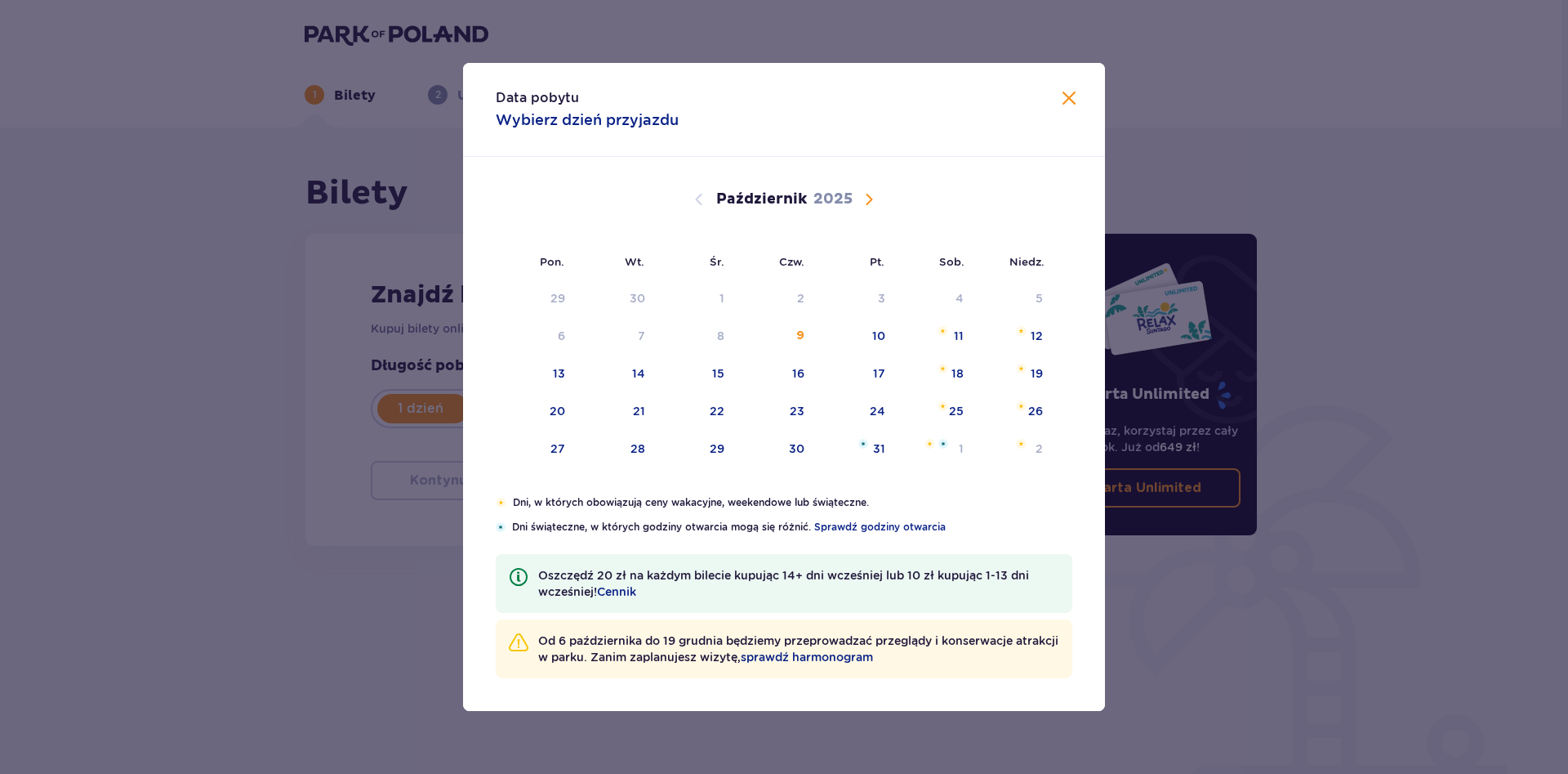
click at [873, 198] on span "Następny miesiąc" at bounding box center [869, 199] width 20 height 20
click at [873, 199] on span "Następny miesiąc" at bounding box center [869, 199] width 20 height 20
click at [867, 197] on span "Następny miesiąc" at bounding box center [869, 199] width 20 height 20
click at [700, 204] on span "Poprzedni miesiąc" at bounding box center [700, 199] width 20 height 20
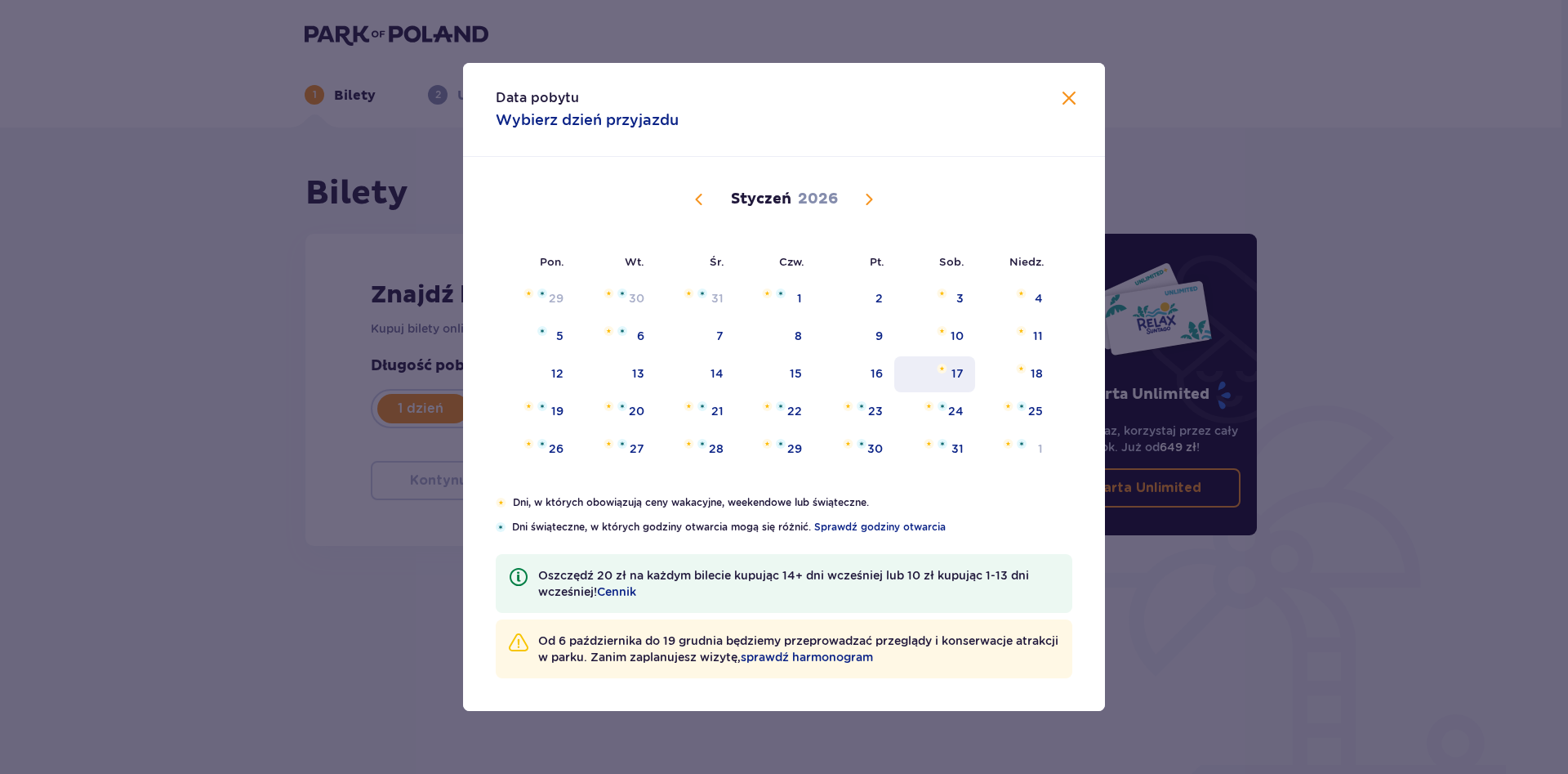
click at [976, 372] on div "17" at bounding box center [935, 373] width 81 height 36
type input "17.01.26"
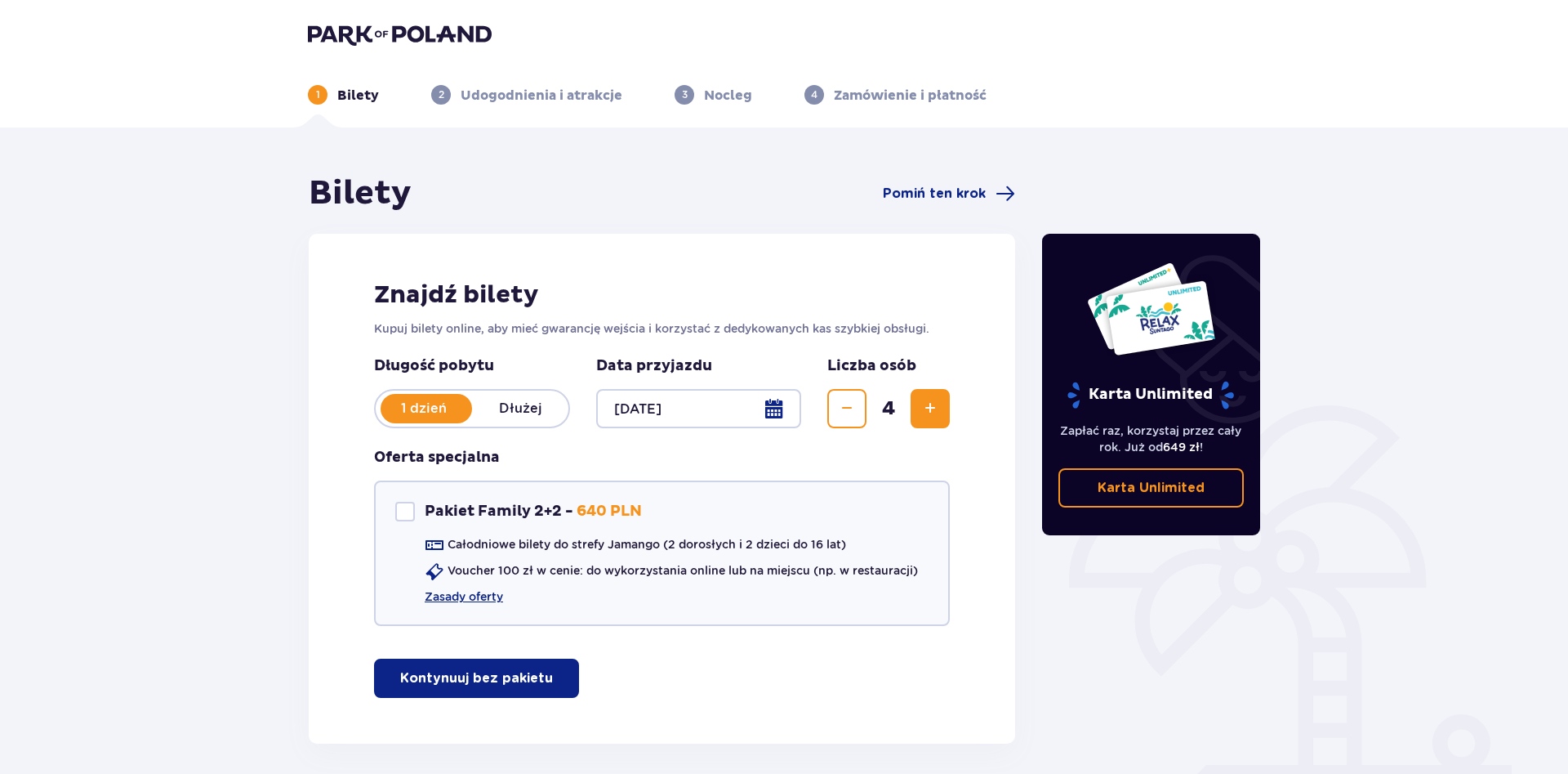
click at [526, 681] on p "Kontynuuj bez pakietu" at bounding box center [477, 678] width 153 height 18
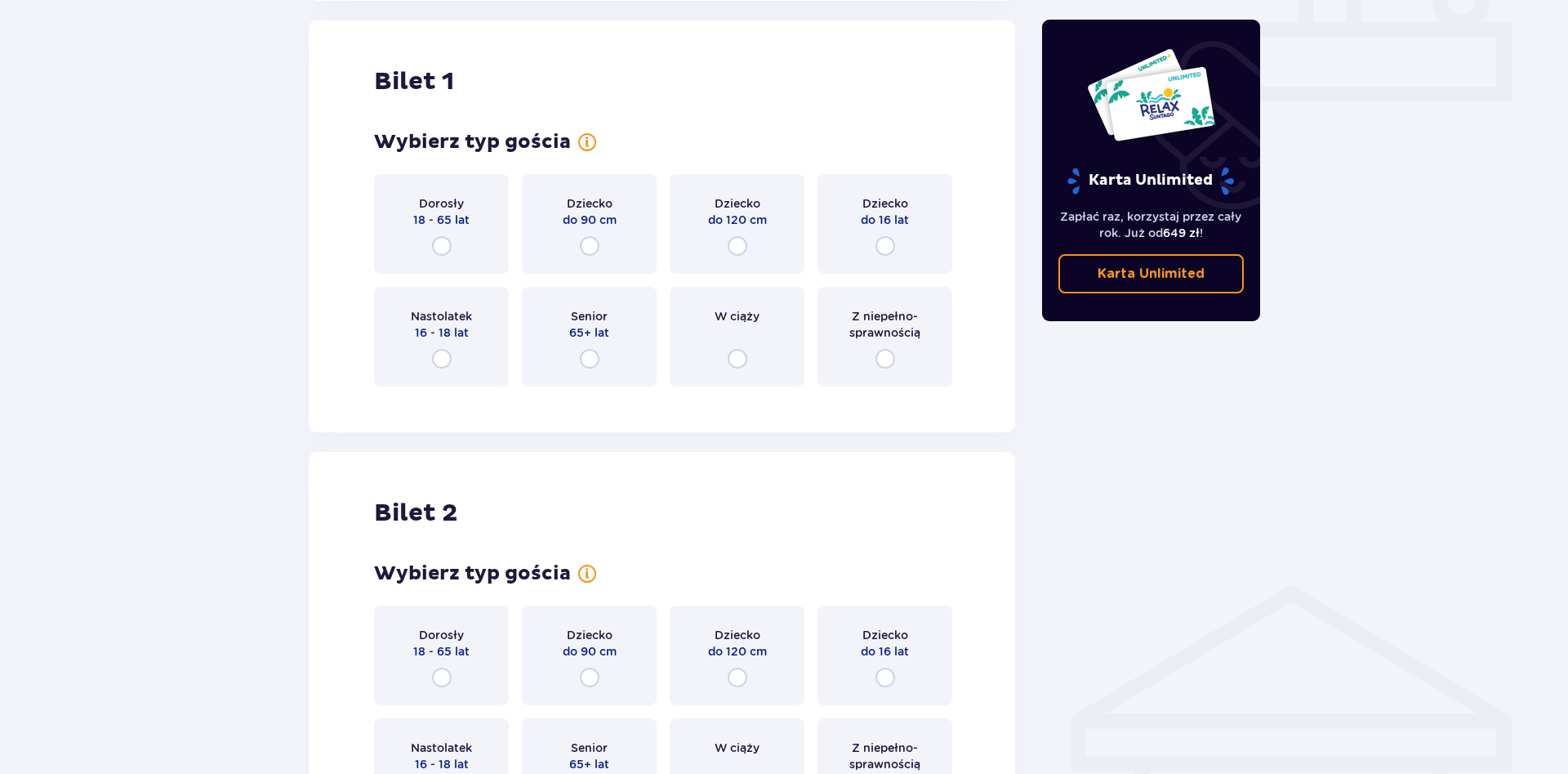
scroll to position [744, 0]
click at [885, 250] on input "radio" at bounding box center [885, 246] width 20 height 20
radio input "true"
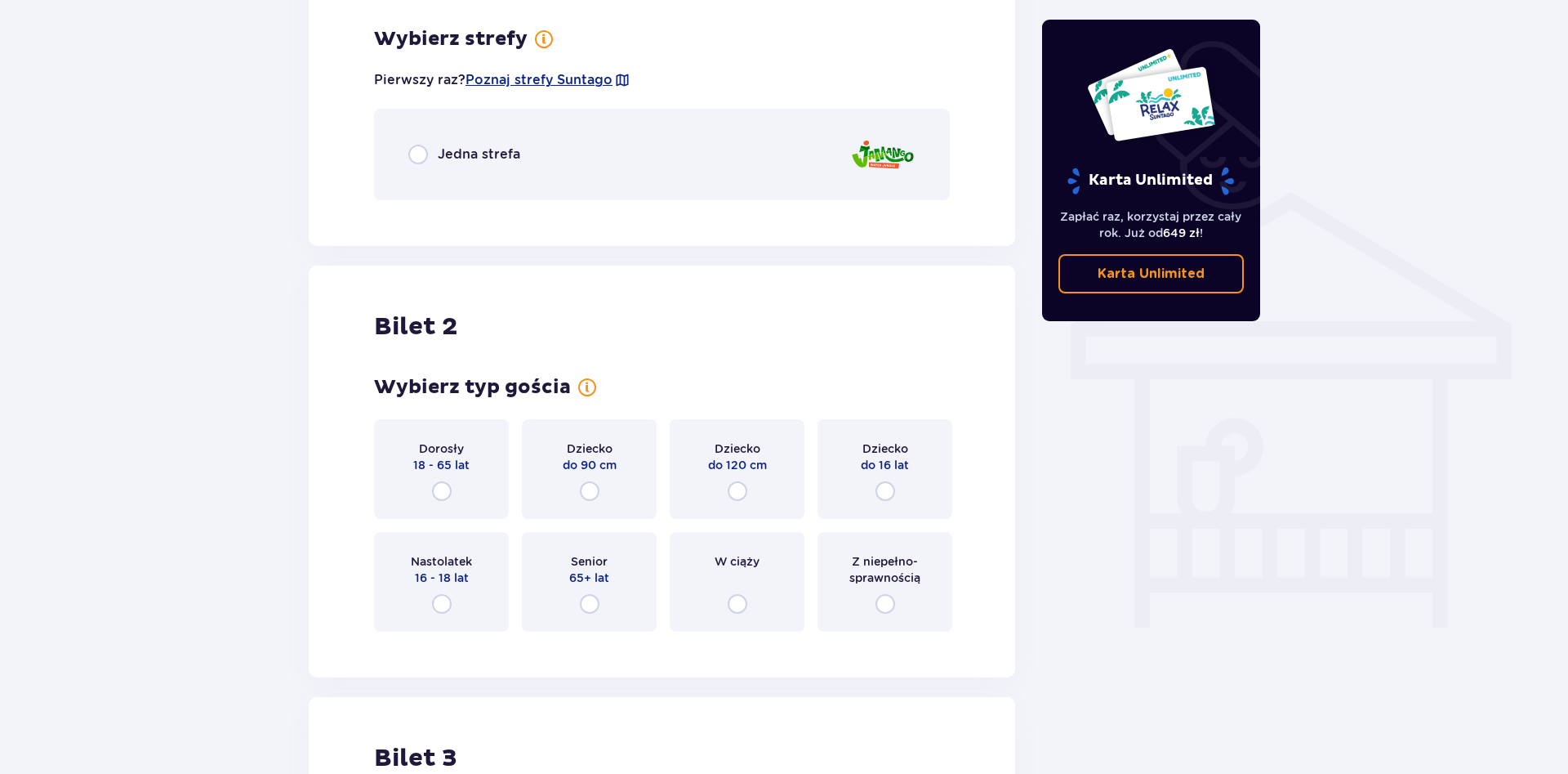
scroll to position [1143, 0]
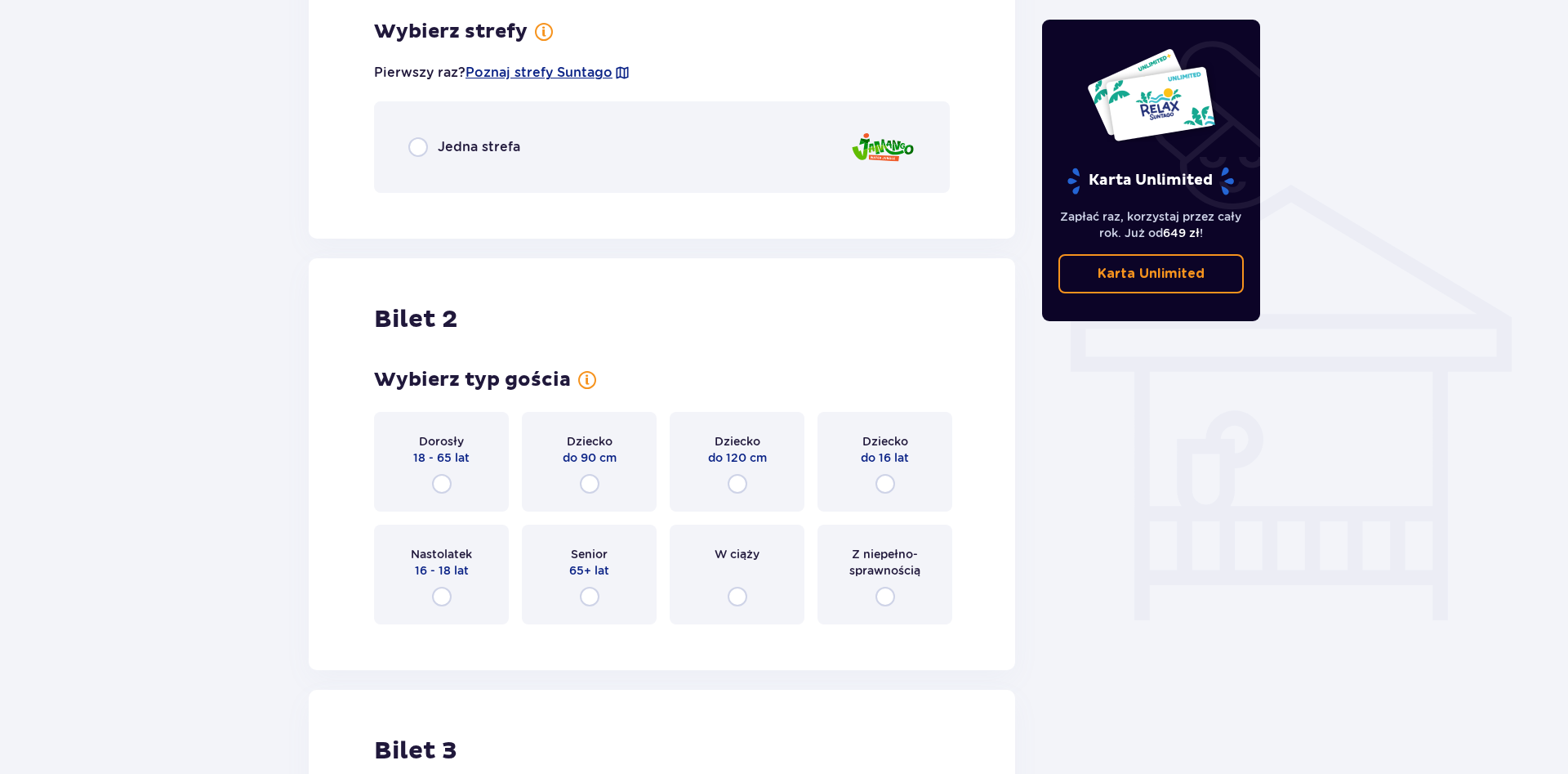
click at [424, 142] on input "radio" at bounding box center [419, 148] width 20 height 20
radio input "true"
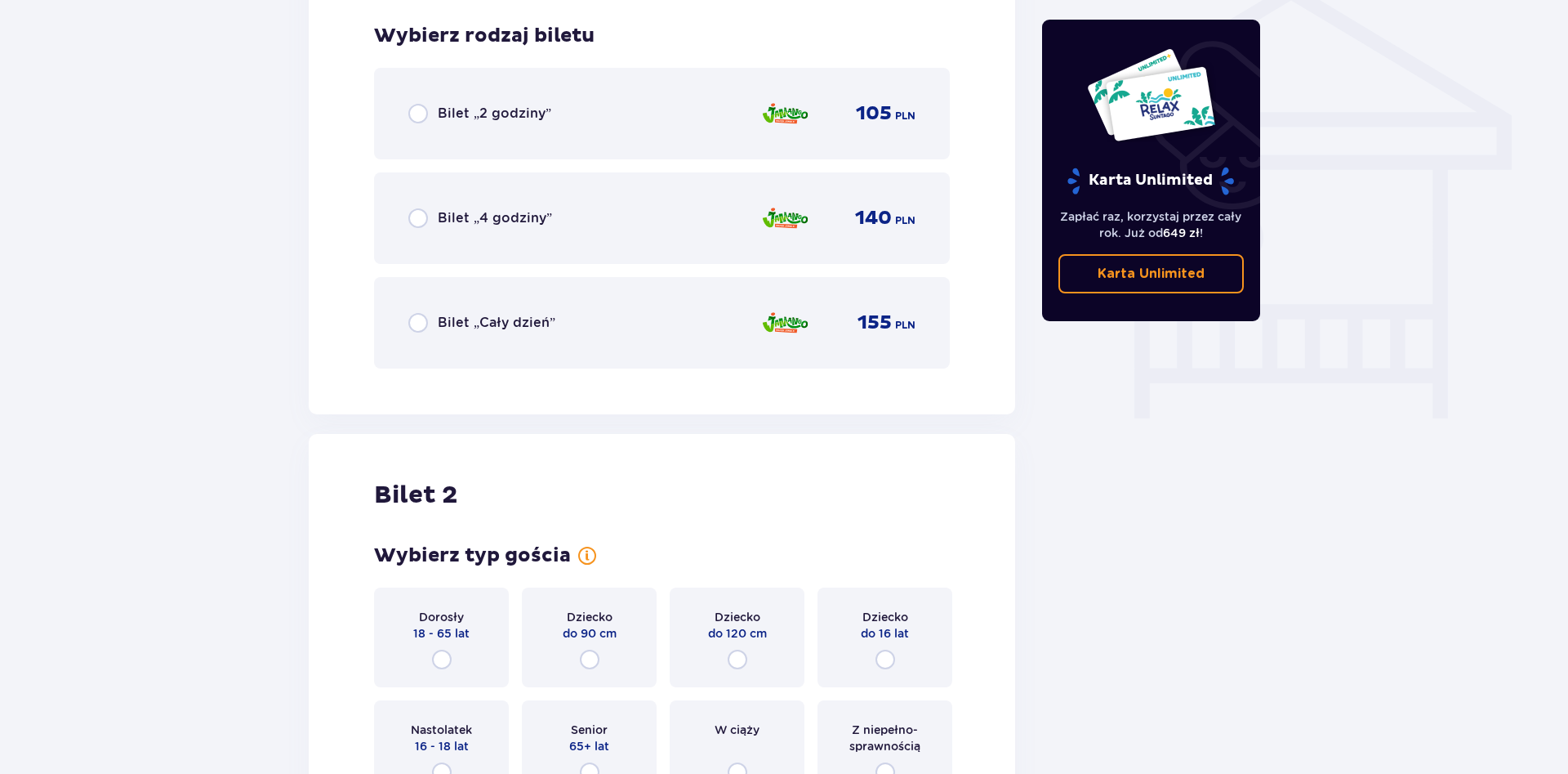
scroll to position [1349, 0]
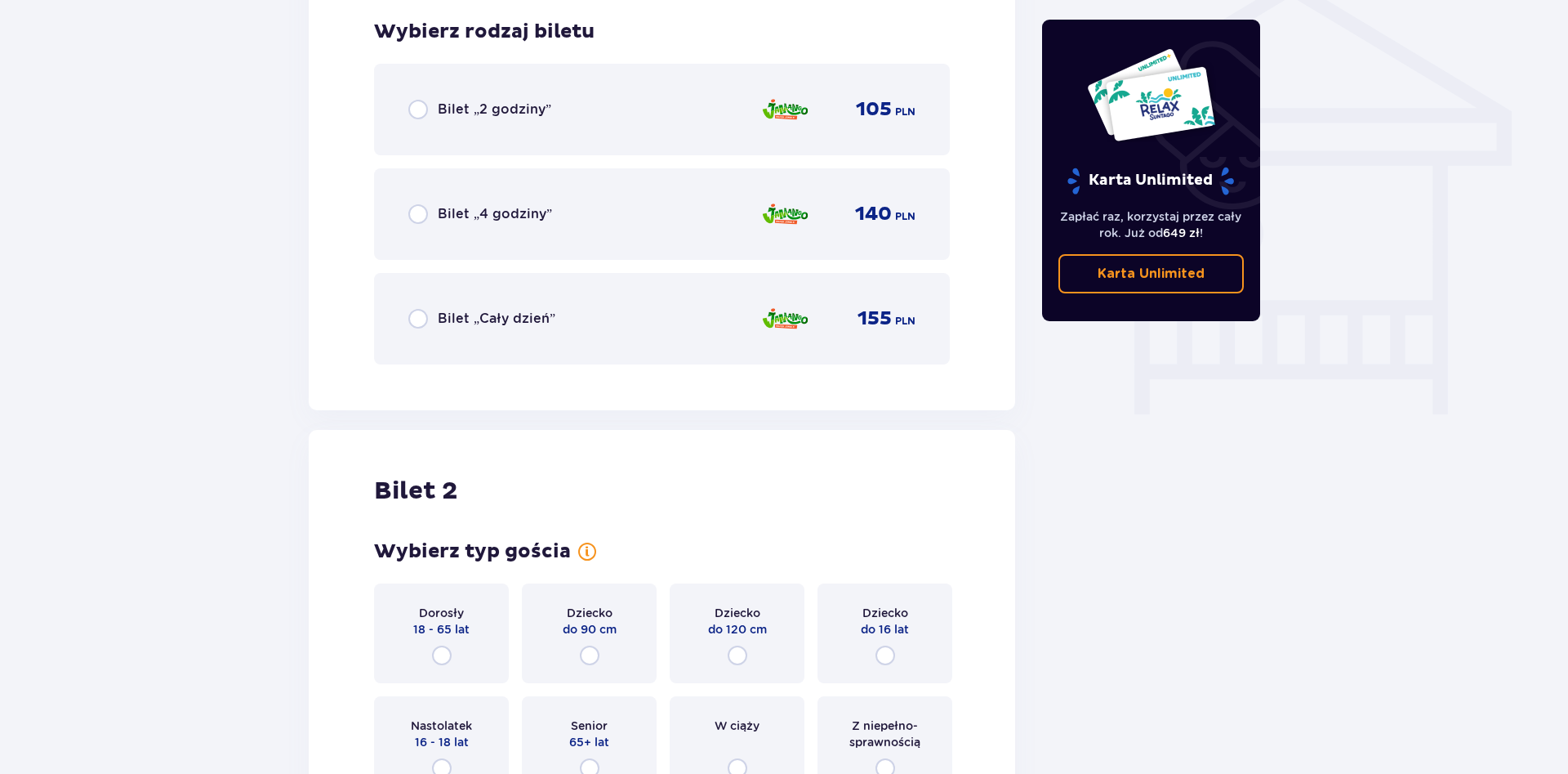
drag, startPoint x: 419, startPoint y: 321, endPoint x: 421, endPoint y: 352, distance: 31.1
click at [419, 323] on input "radio" at bounding box center [419, 319] width 20 height 20
radio input "true"
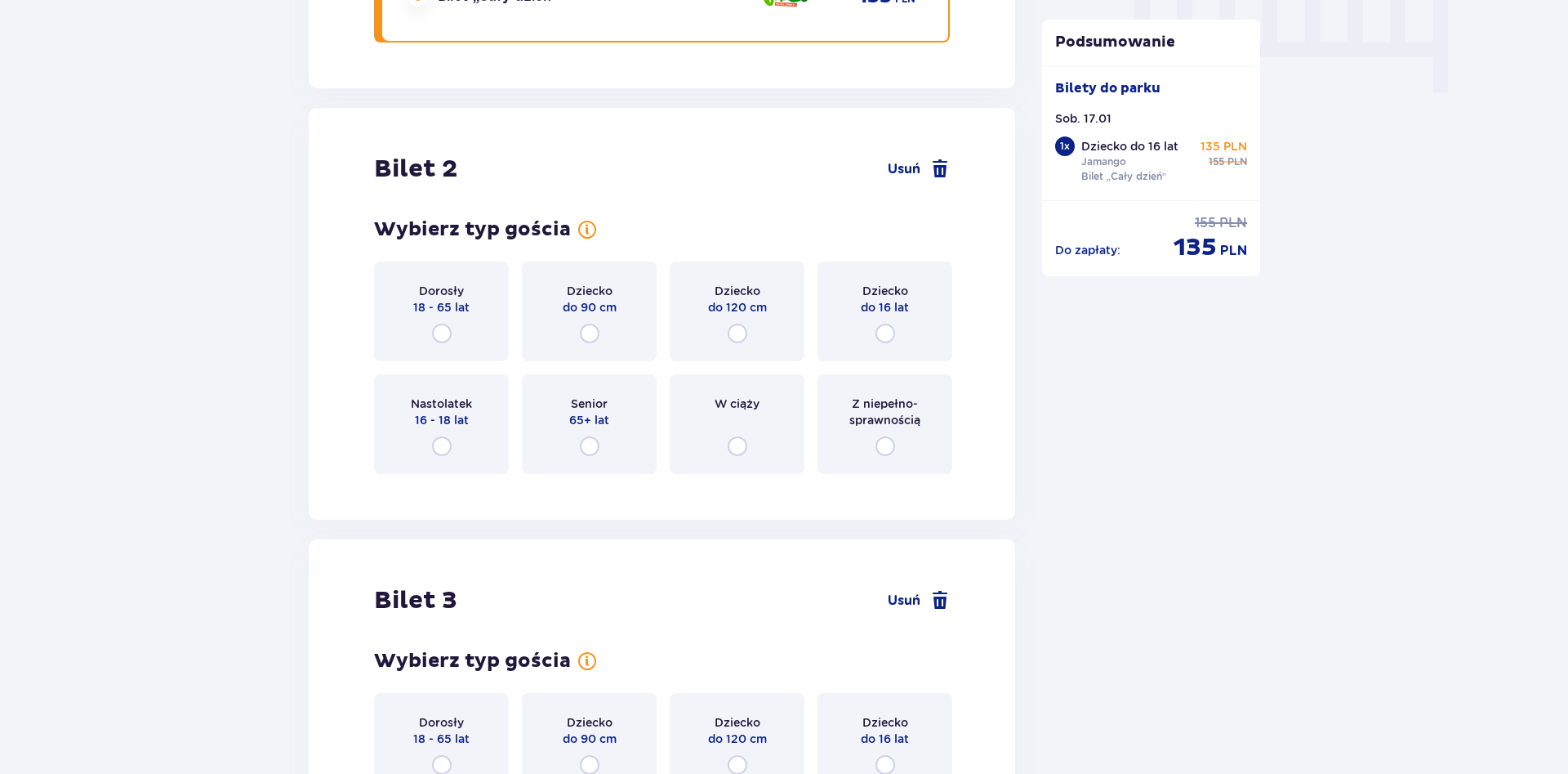
scroll to position [1759, 0]
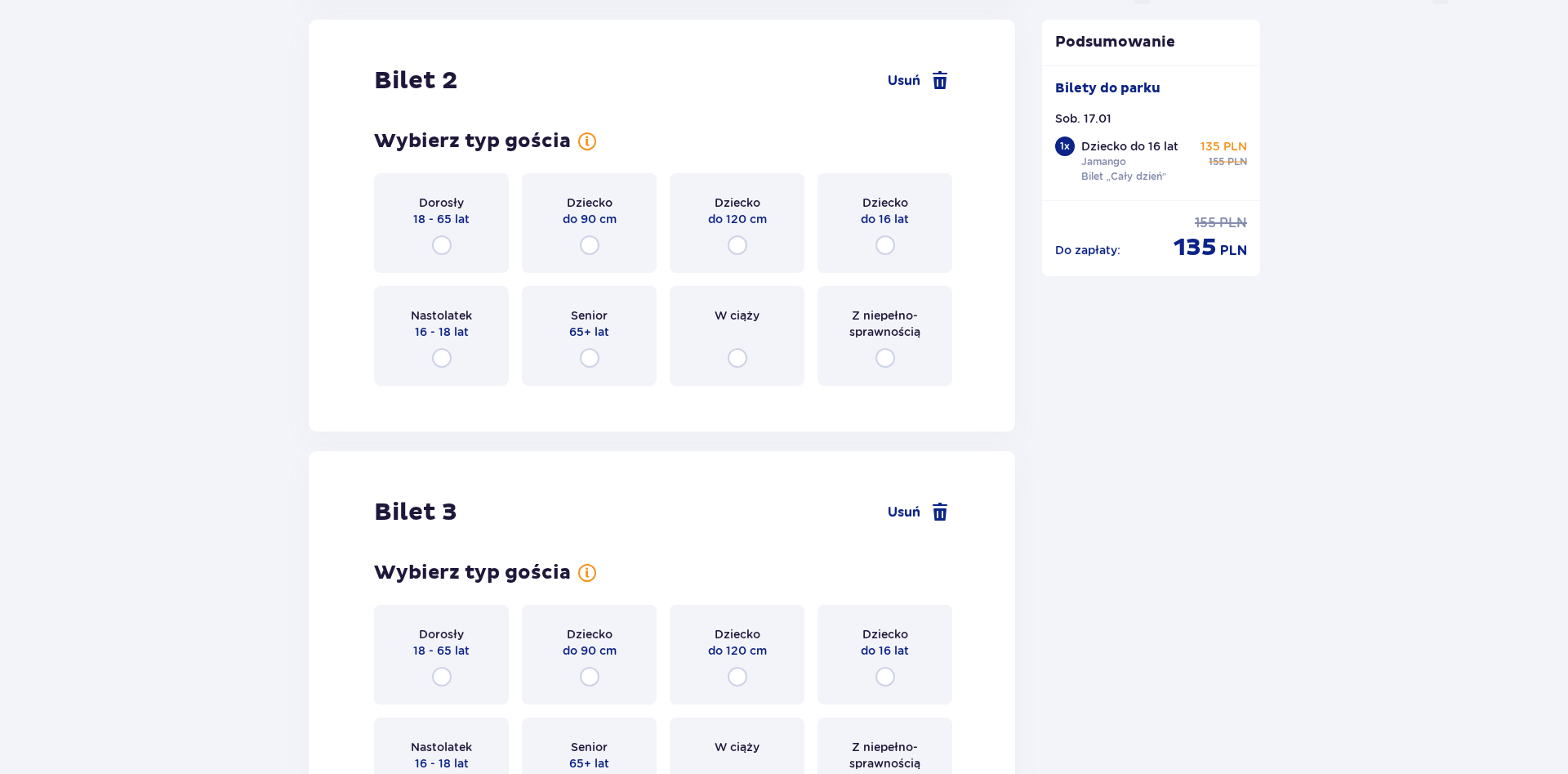
click at [446, 241] on input "radio" at bounding box center [442, 246] width 20 height 20
radio input "true"
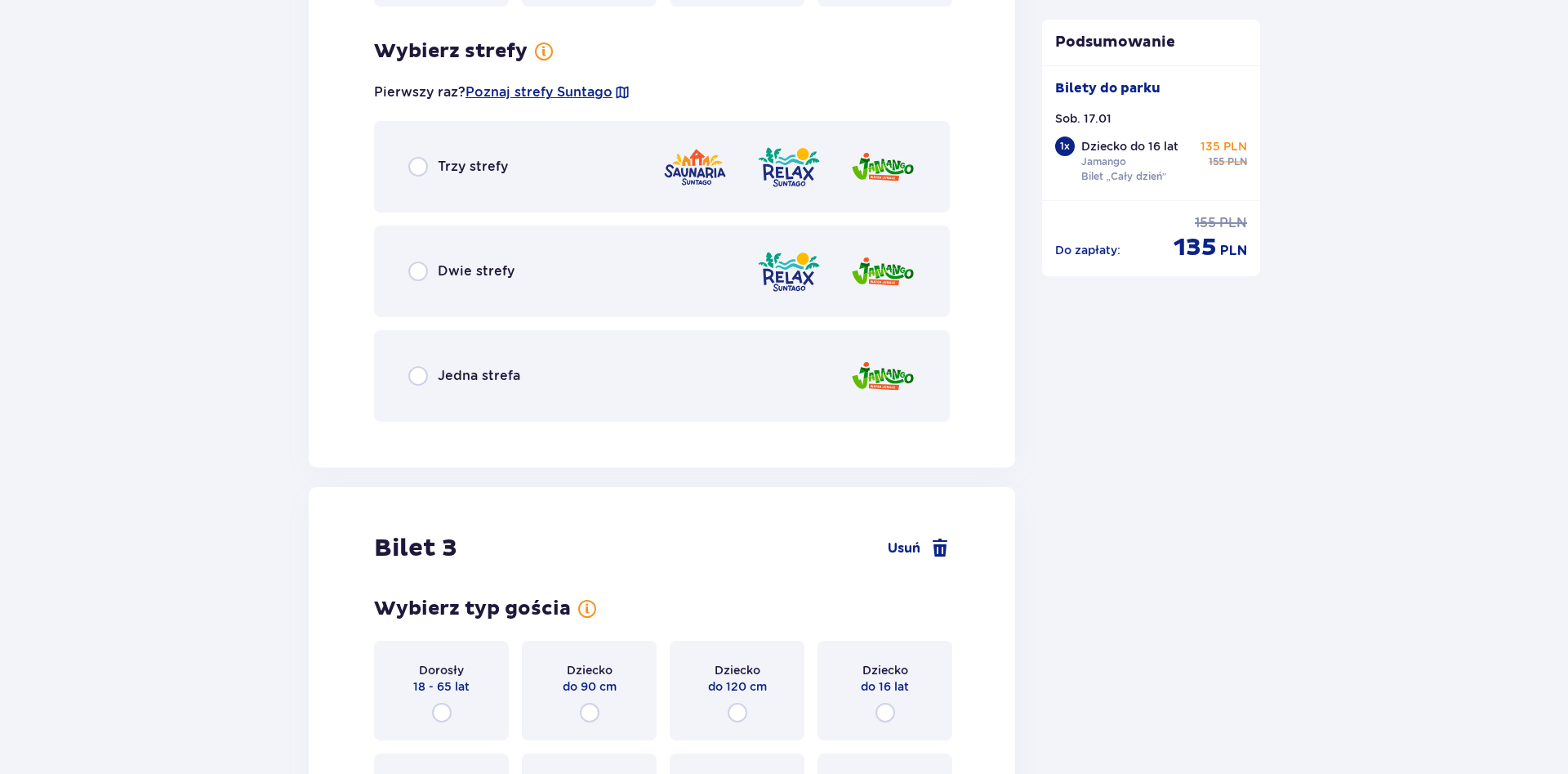
scroll to position [2158, 0]
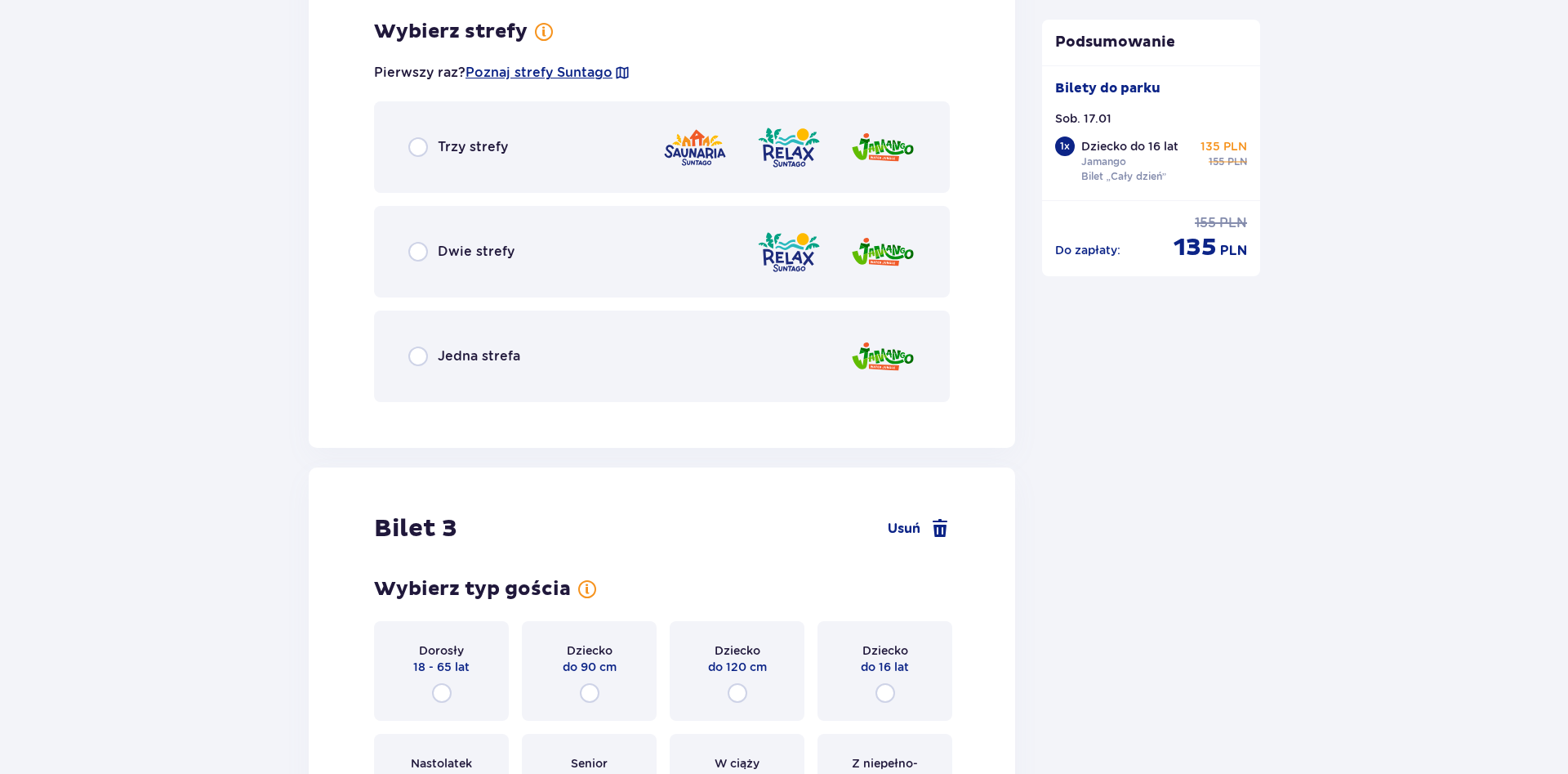
click at [420, 357] on input "radio" at bounding box center [419, 357] width 20 height 20
radio input "true"
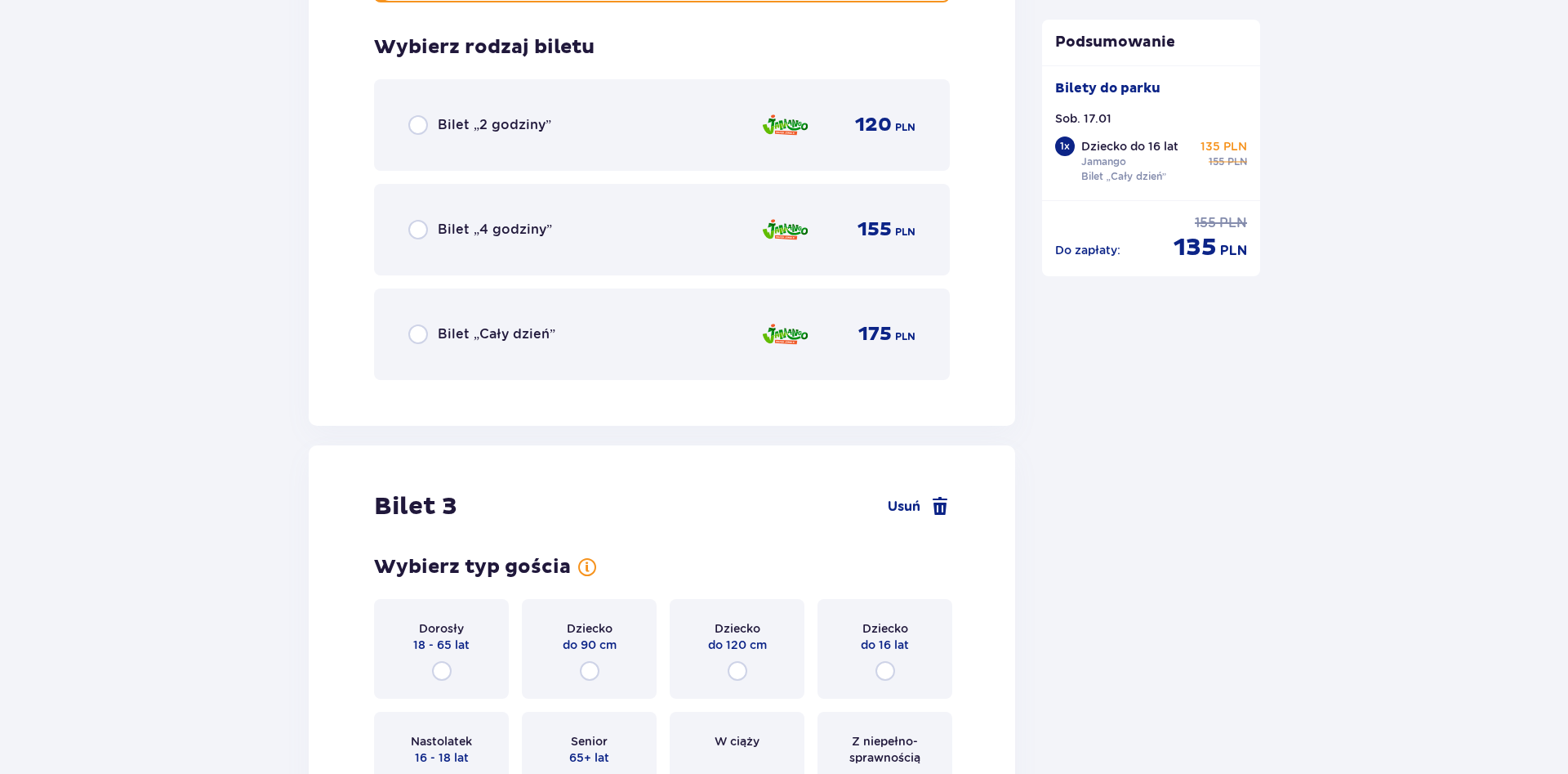
scroll to position [2573, 0]
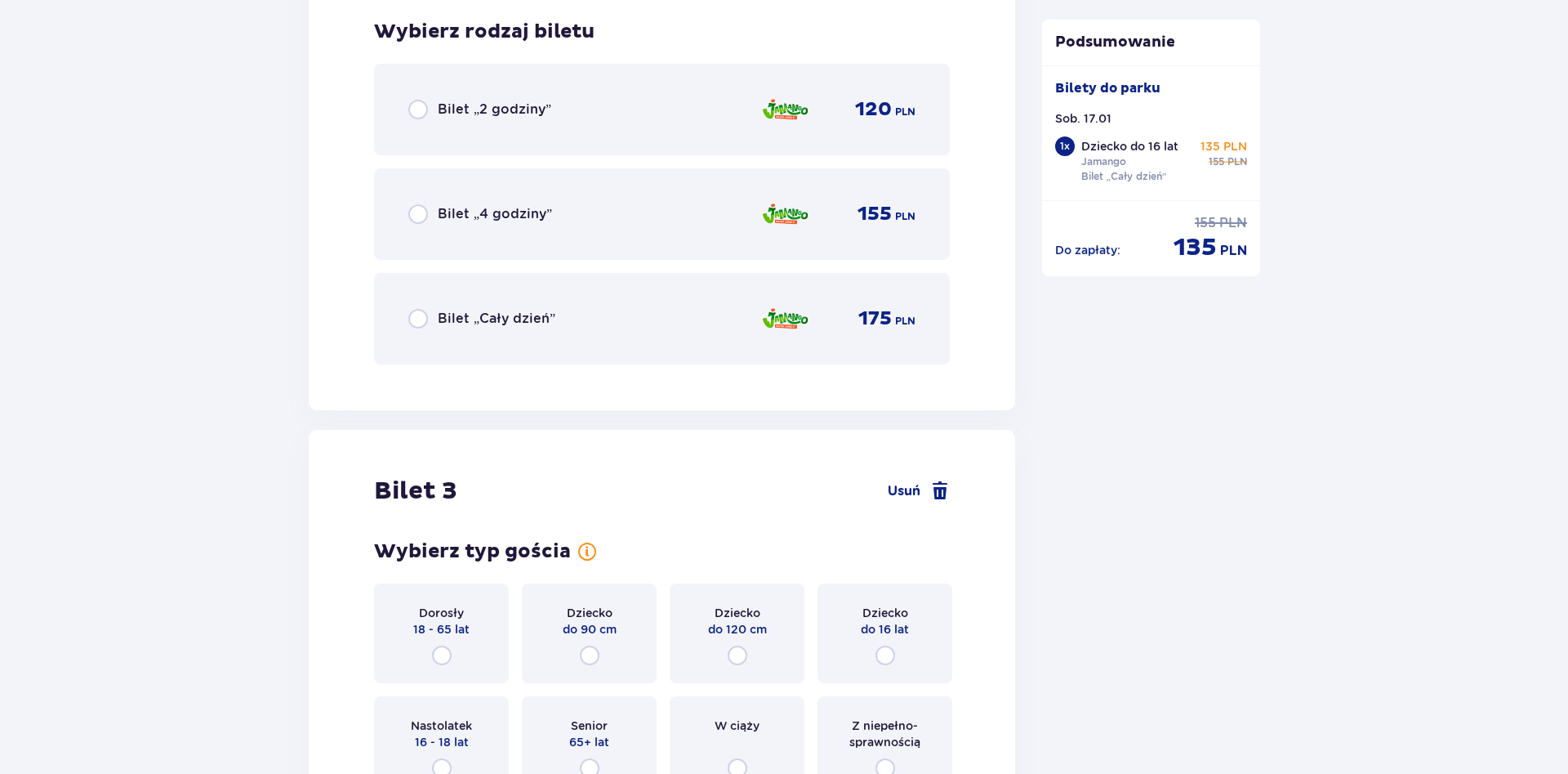
click at [419, 320] on input "radio" at bounding box center [419, 319] width 20 height 20
radio input "true"
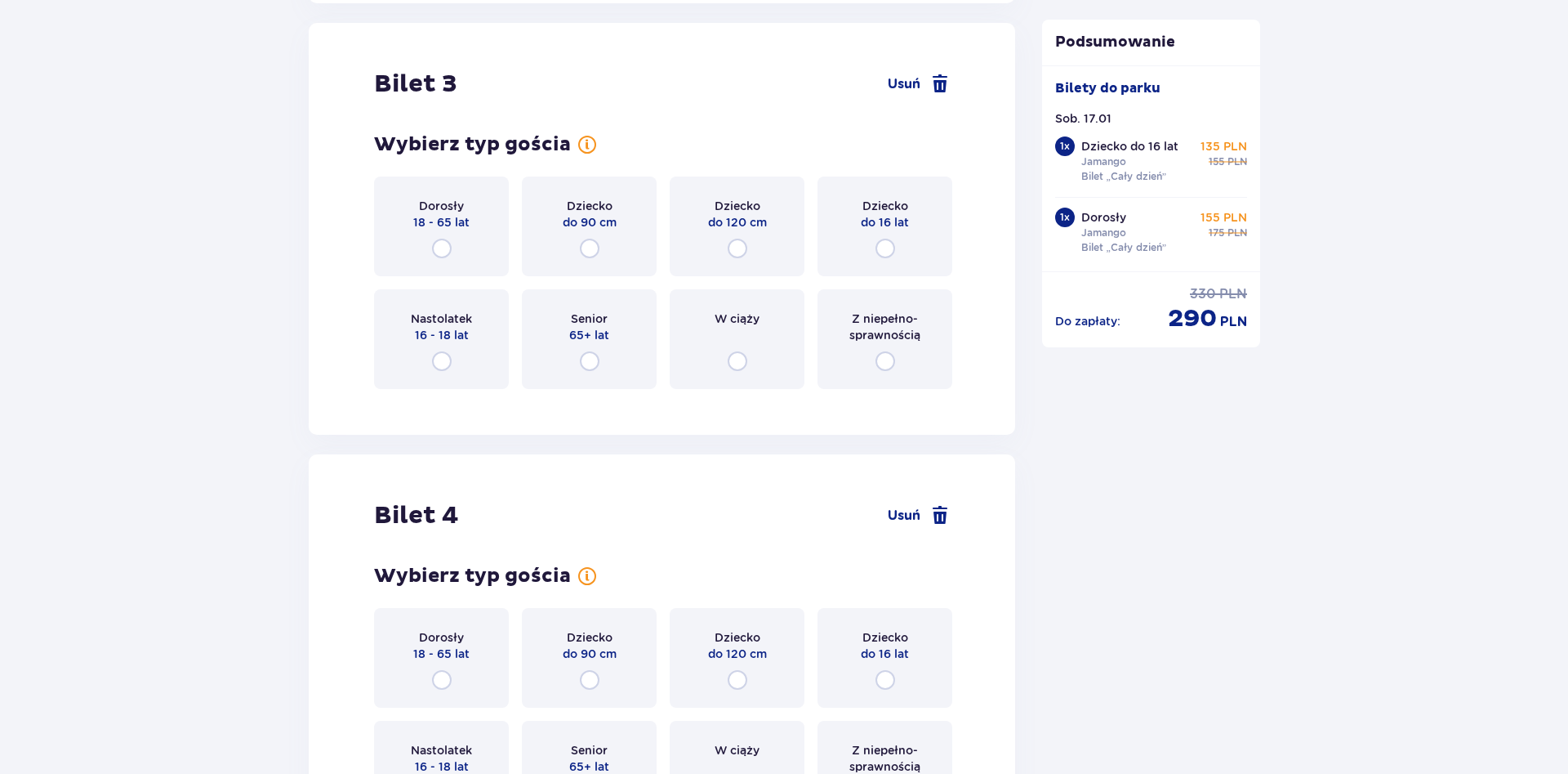
scroll to position [2983, 0]
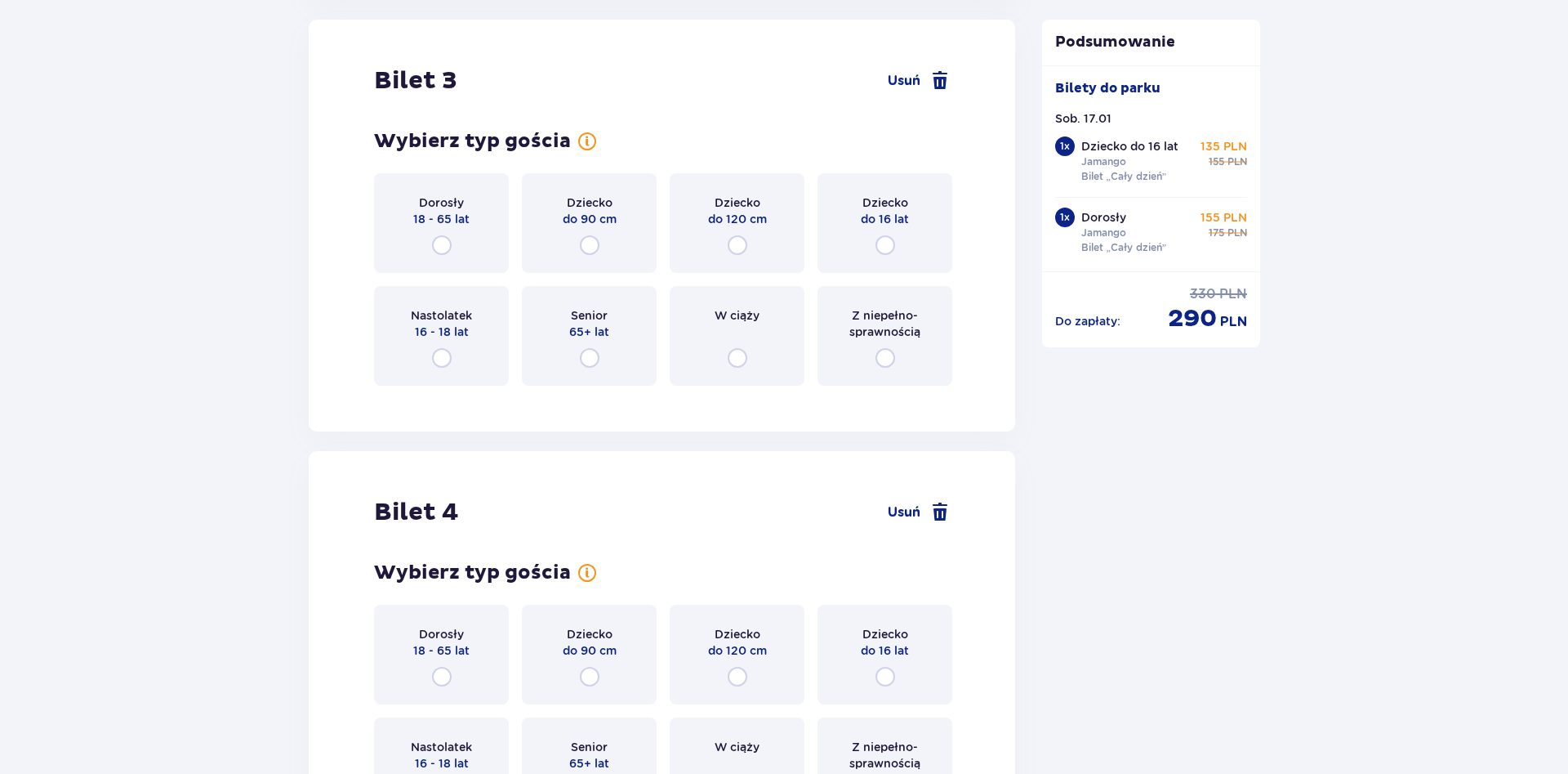
click at [439, 241] on input "radio" at bounding box center [442, 246] width 20 height 20
radio input "true"
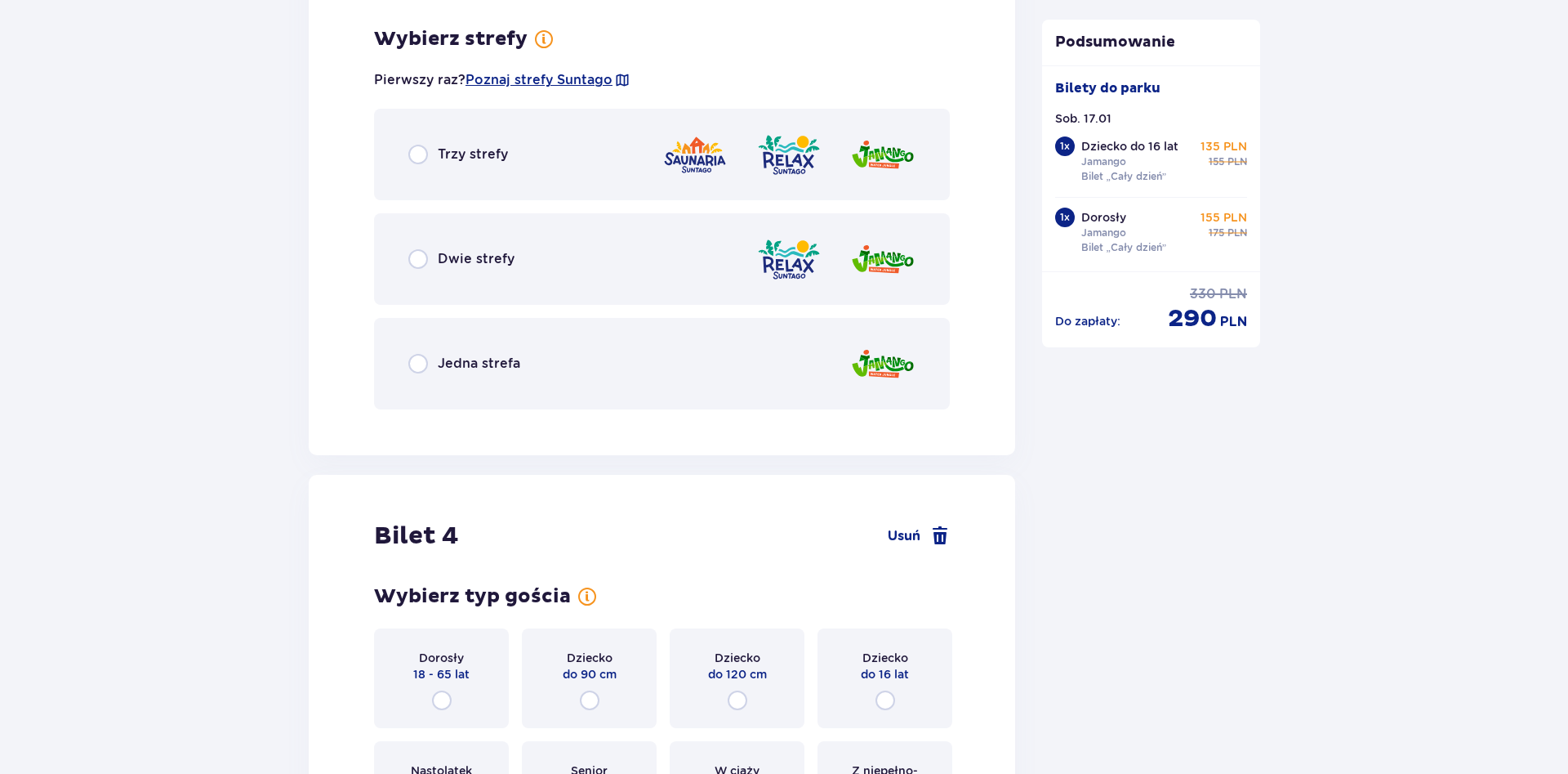
scroll to position [3382, 0]
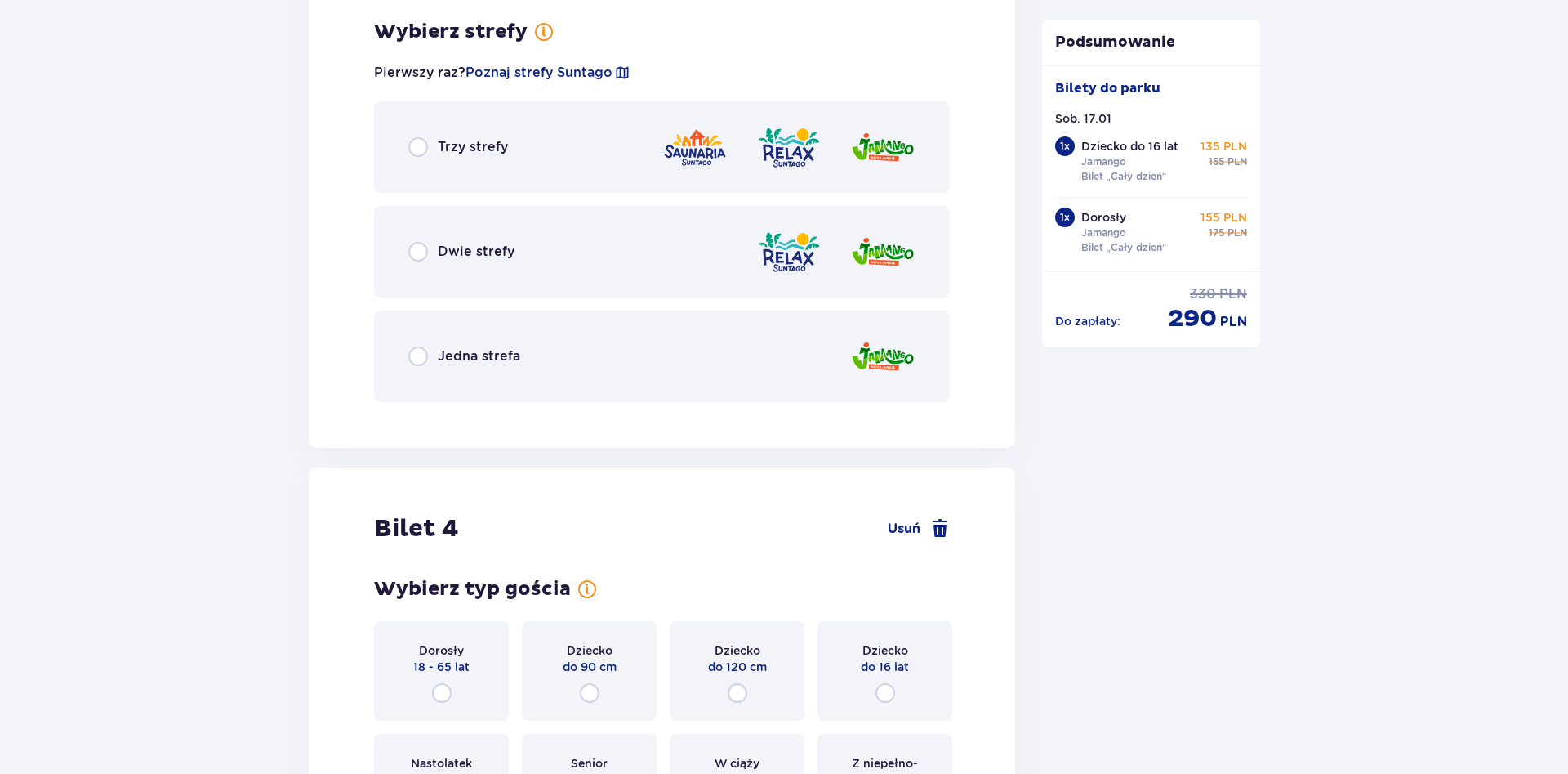
click at [415, 253] on input "radio" at bounding box center [419, 252] width 20 height 20
radio input "true"
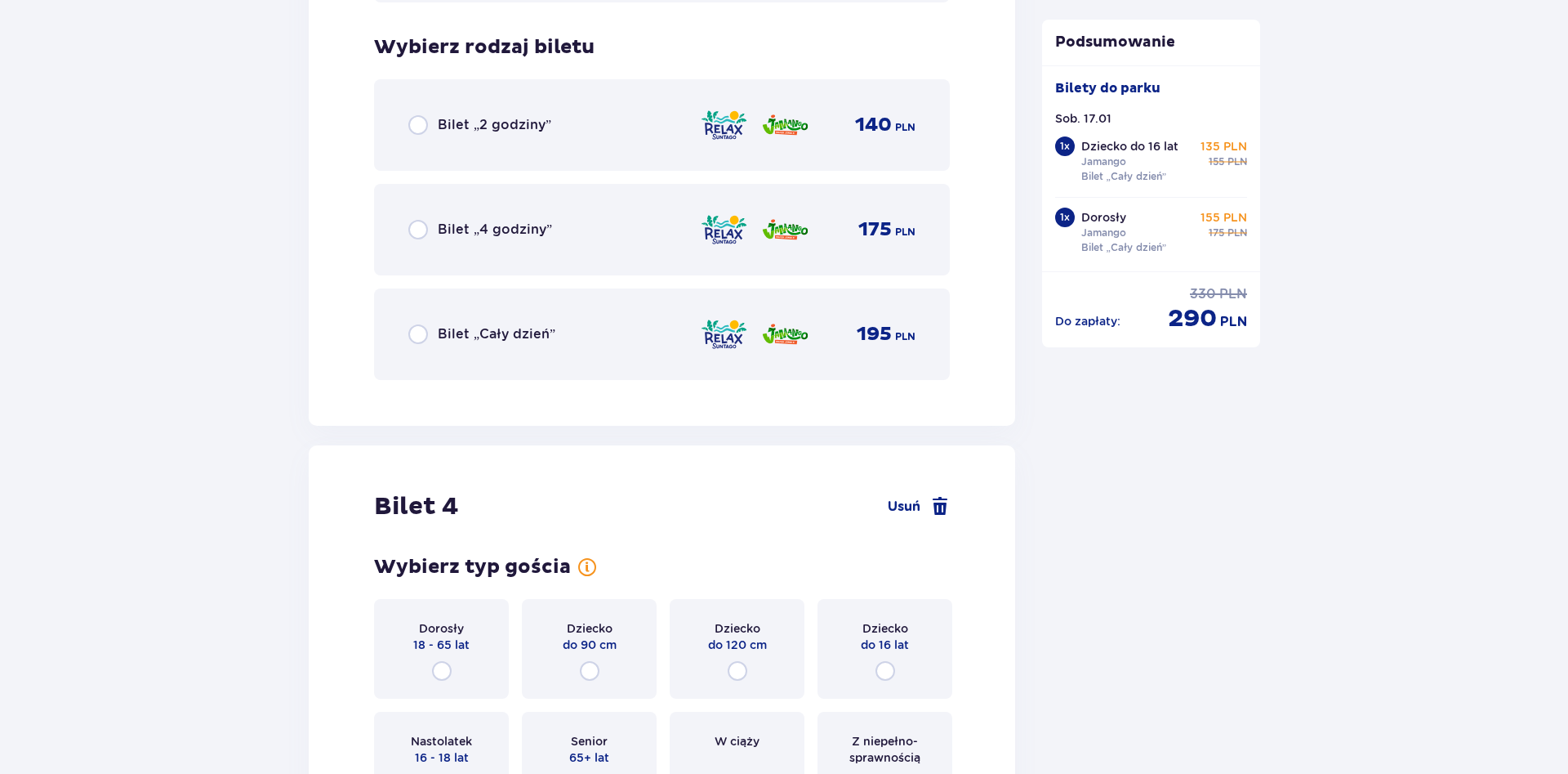
scroll to position [3797, 0]
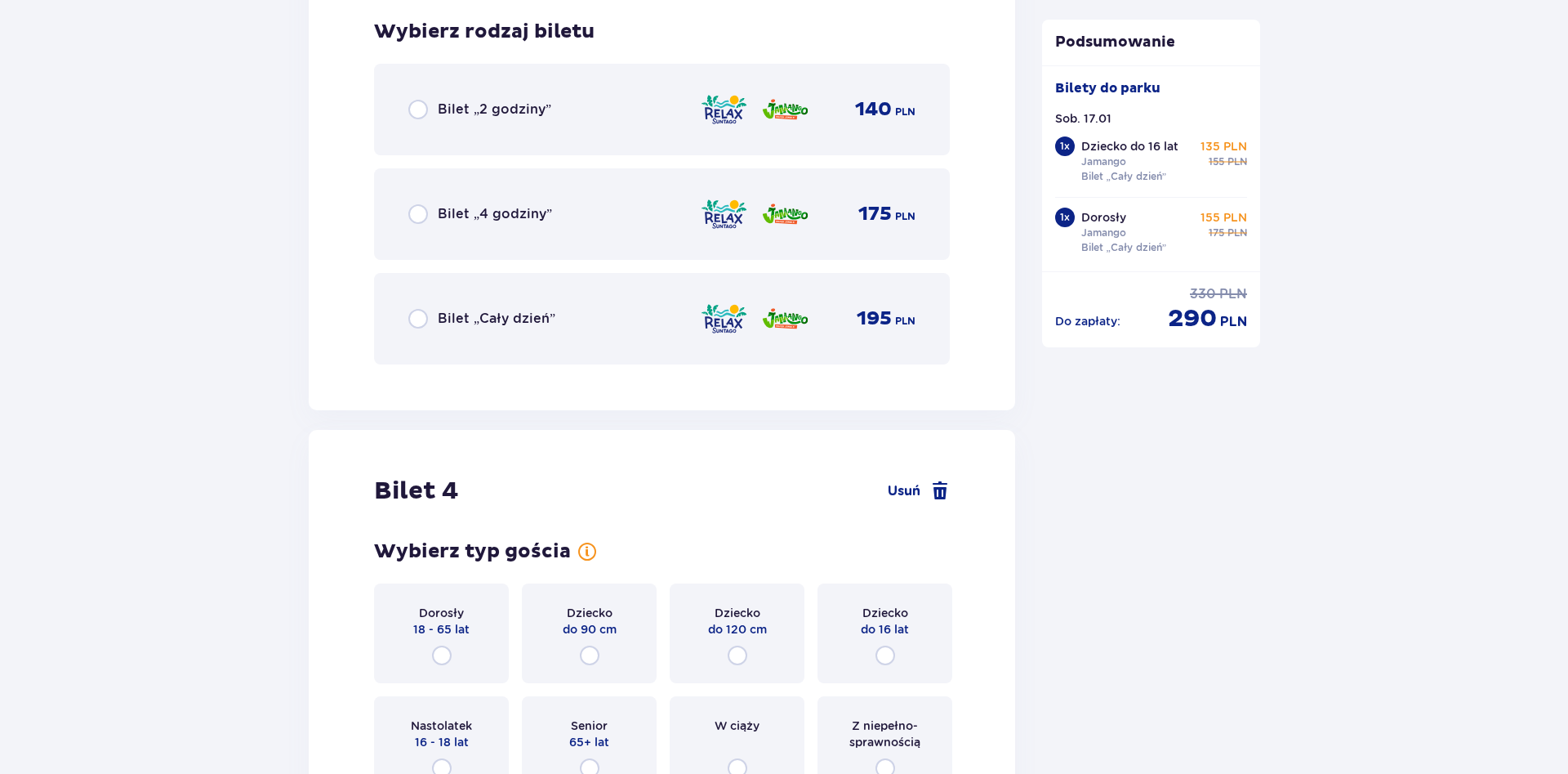
click at [420, 323] on input "radio" at bounding box center [419, 319] width 20 height 20
radio input "true"
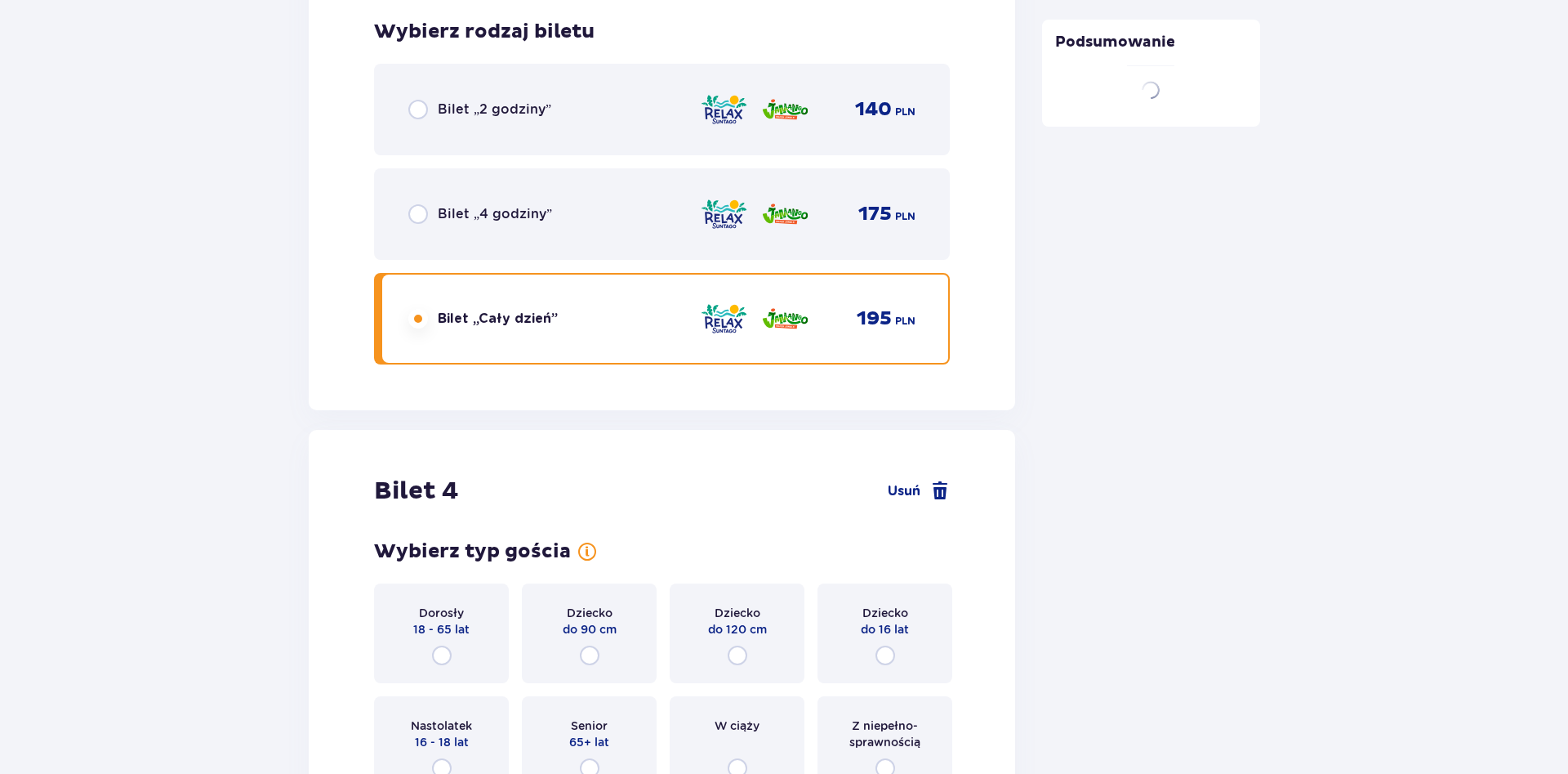
scroll to position [4042, 0]
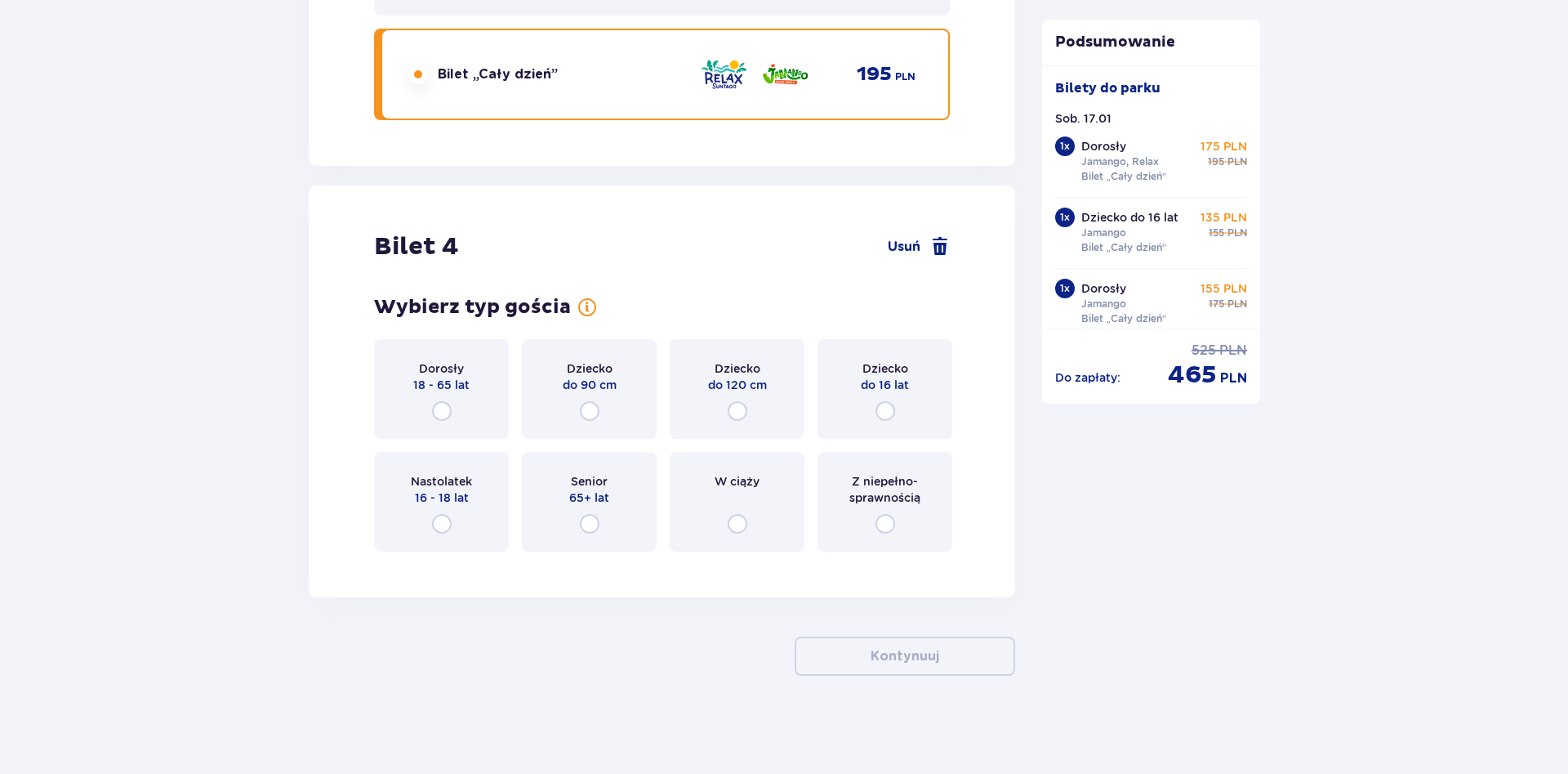
click at [440, 419] on input "radio" at bounding box center [442, 412] width 20 height 20
radio input "true"
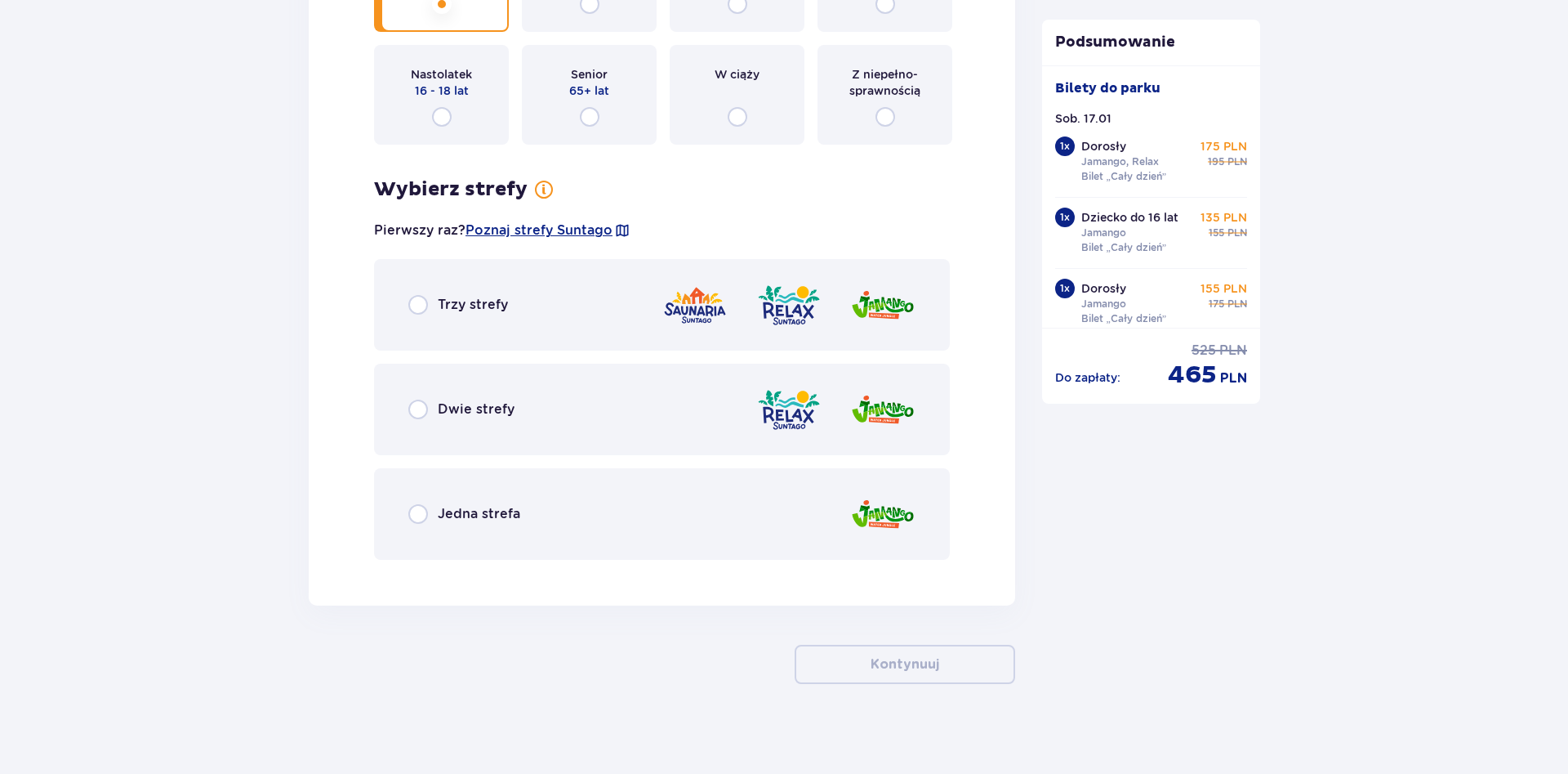
scroll to position [4457, 0]
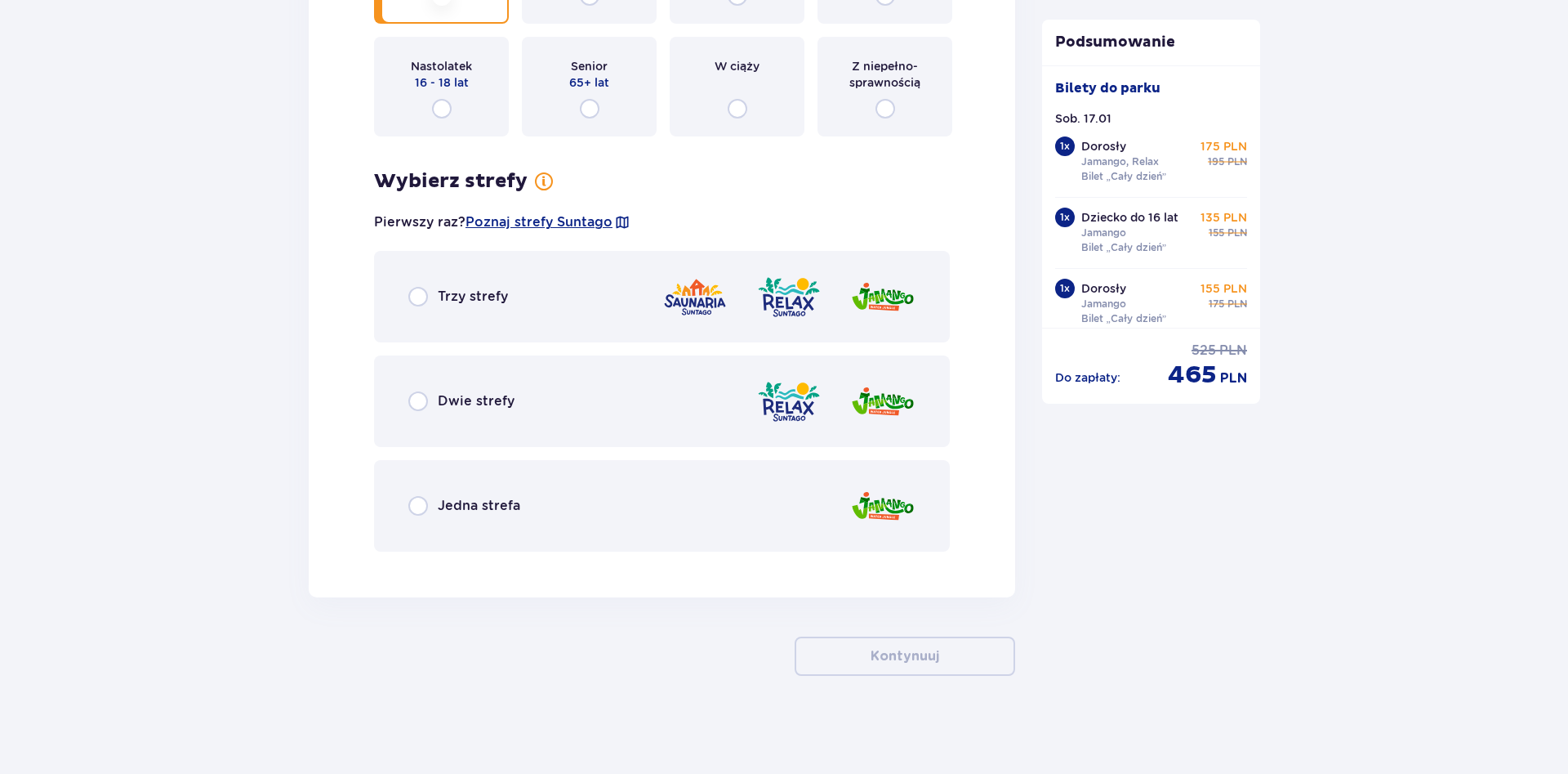
click at [416, 402] on input "radio" at bounding box center [419, 402] width 20 height 20
radio input "true"
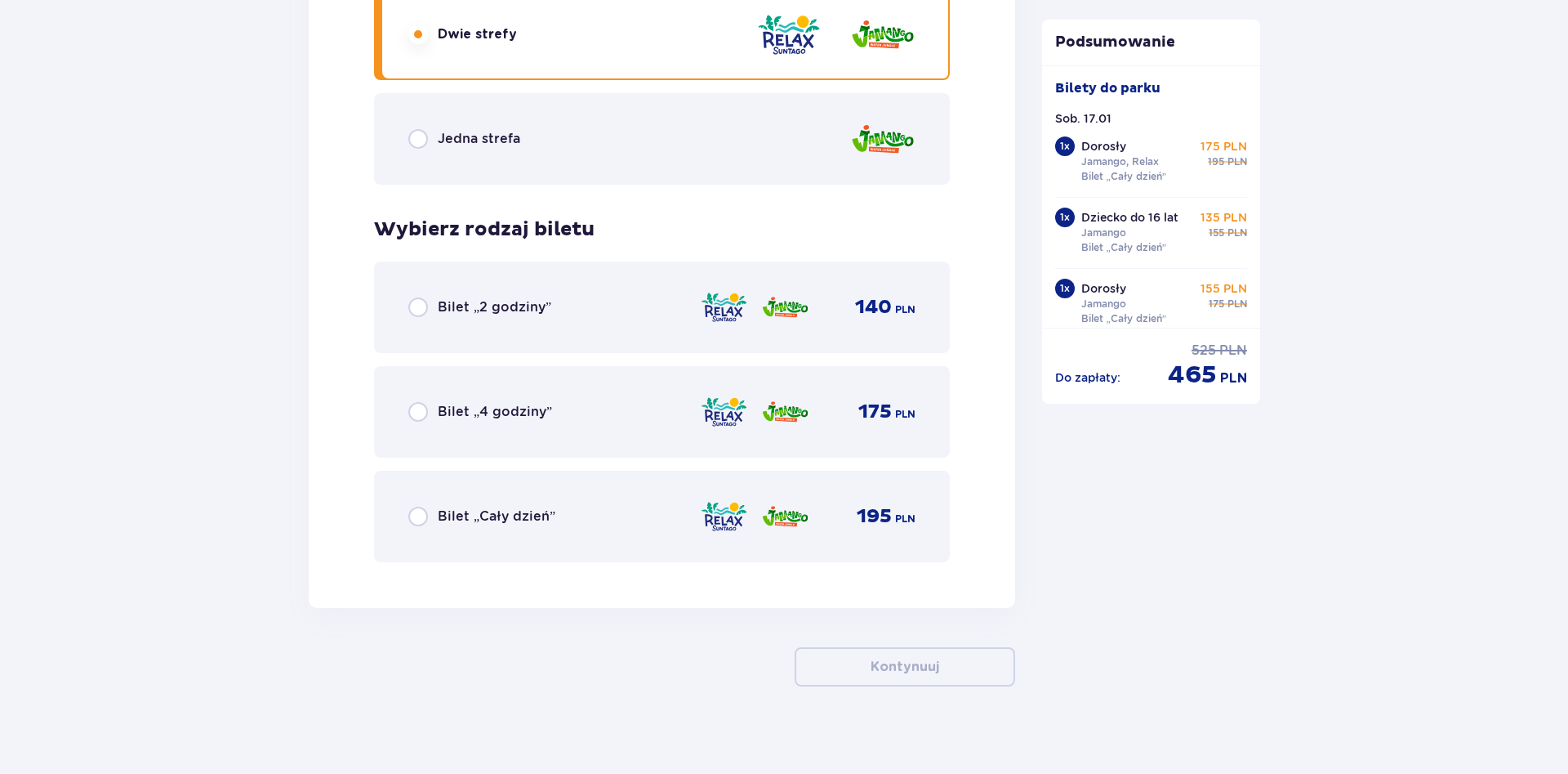
scroll to position [4834, 0]
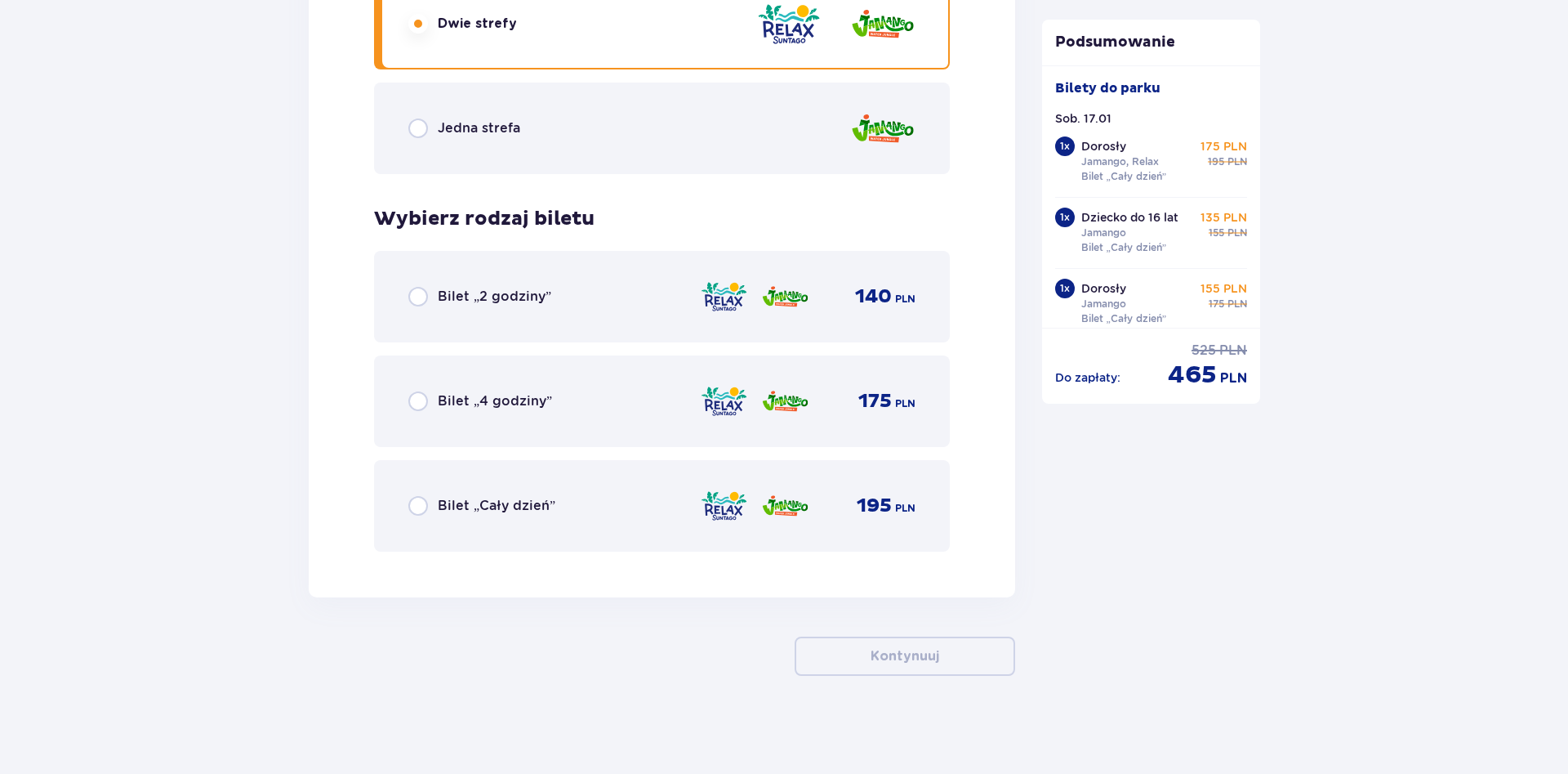
click at [421, 507] on input "radio" at bounding box center [419, 506] width 20 height 20
radio input "true"
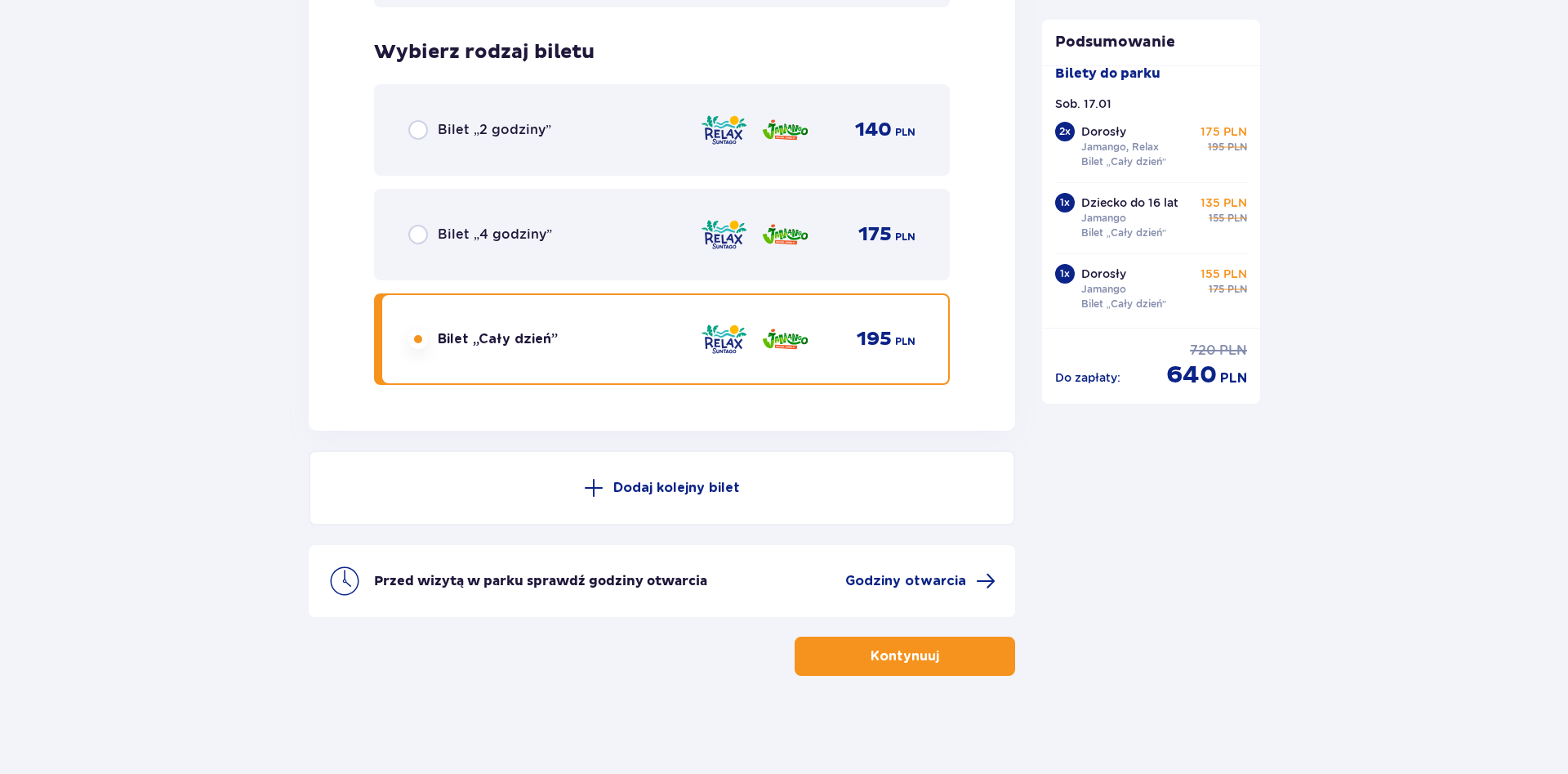
scroll to position [0, 0]
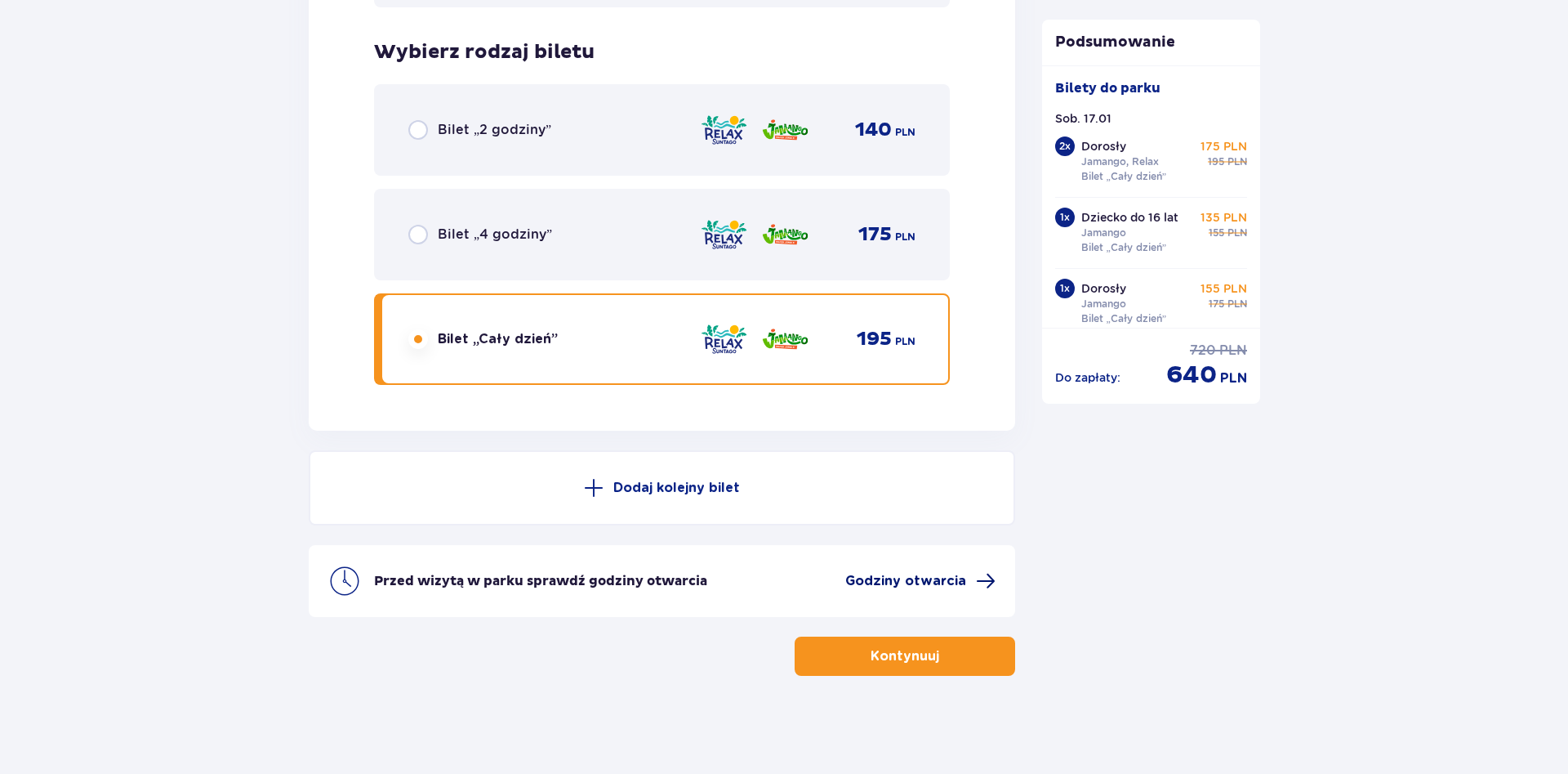
click at [945, 580] on span "Godziny otwarcia" at bounding box center [905, 581] width 121 height 18
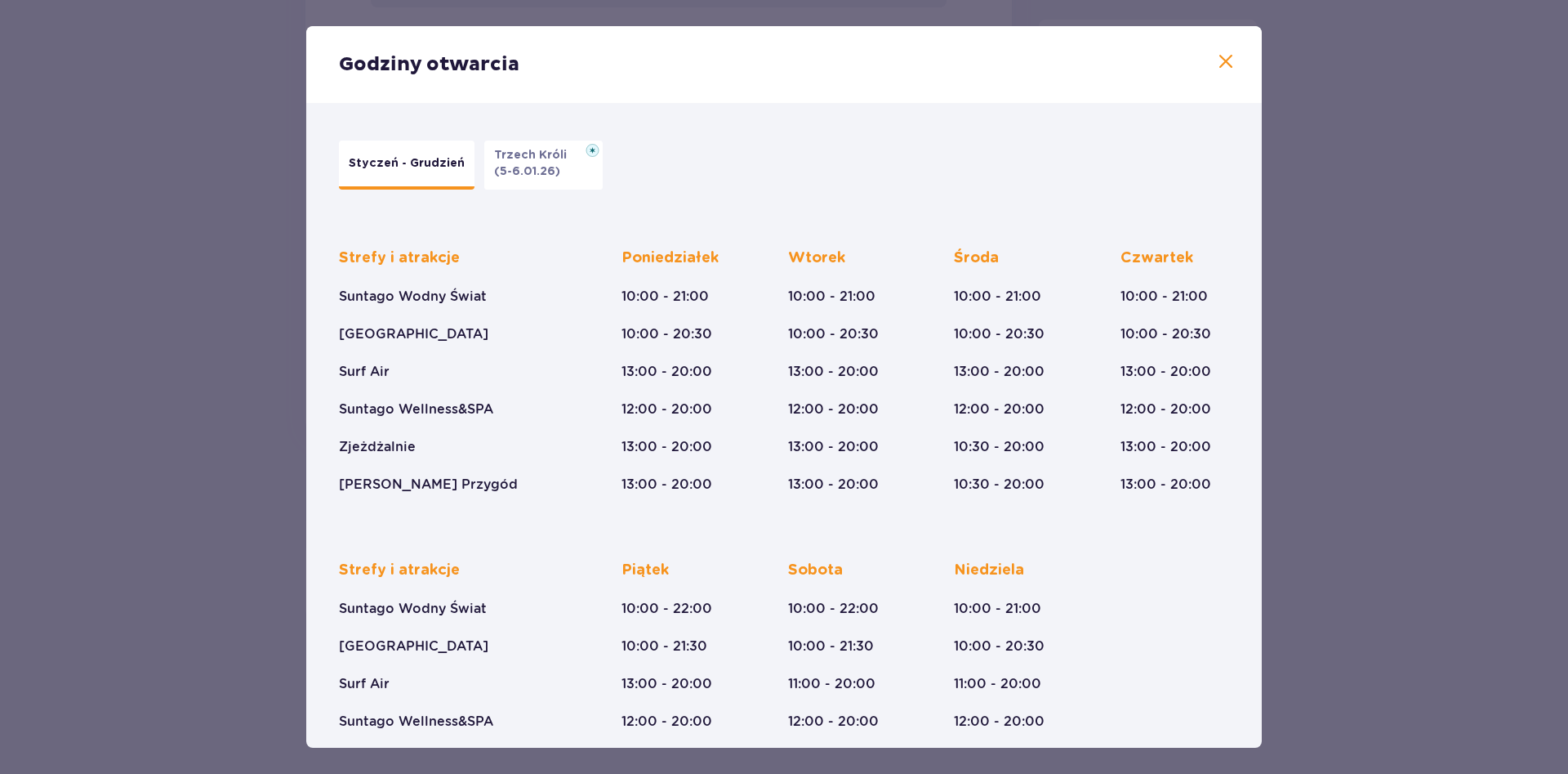
click at [1325, 489] on div "Godziny otwarcia Styczeń - Grudzień Trzech Króli (5-6.01.26) Strefy i atrakcje …" at bounding box center [784, 387] width 1568 height 774
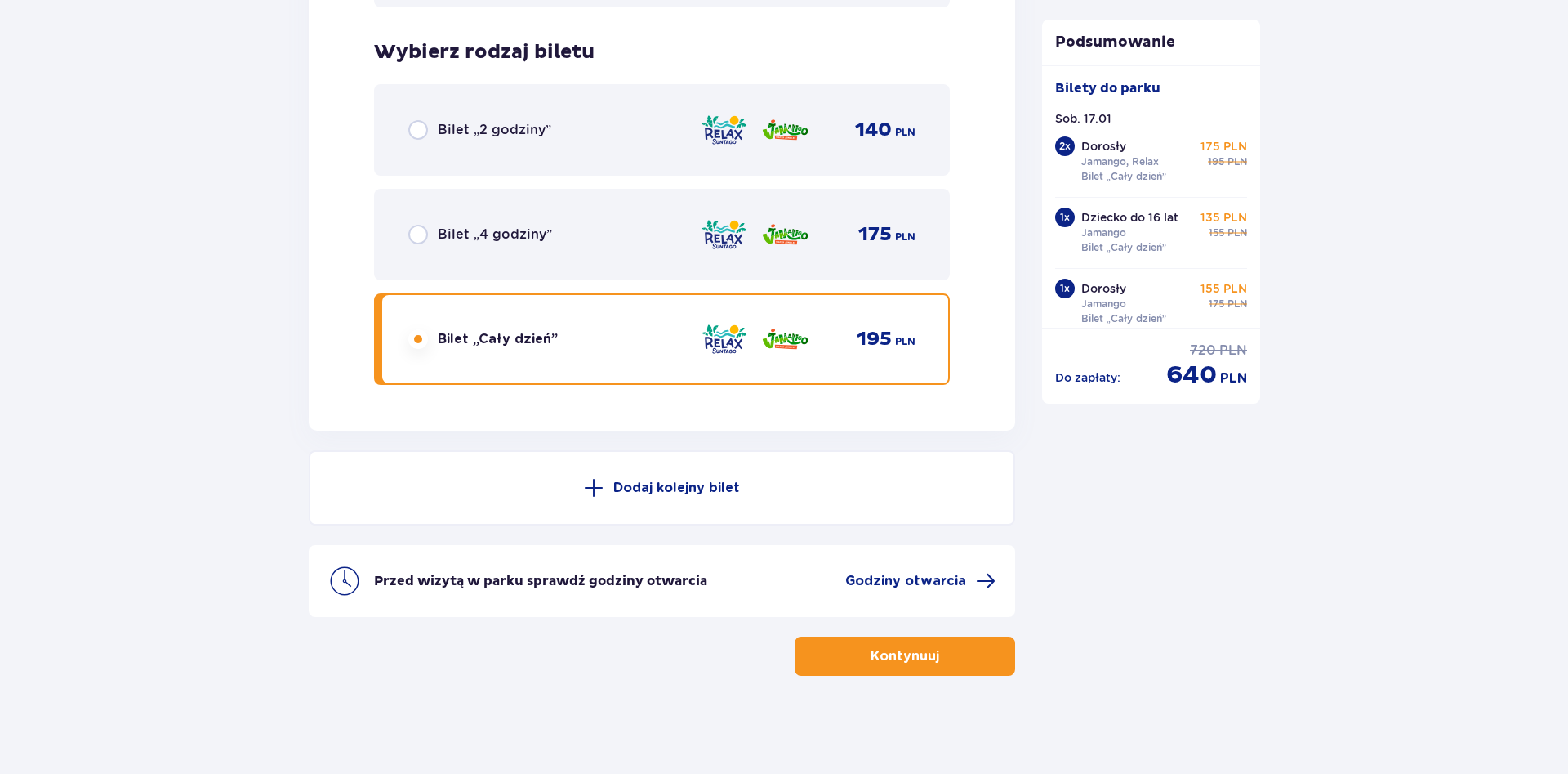
click at [954, 647] on button "Kontynuuj" at bounding box center [905, 656] width 220 height 39
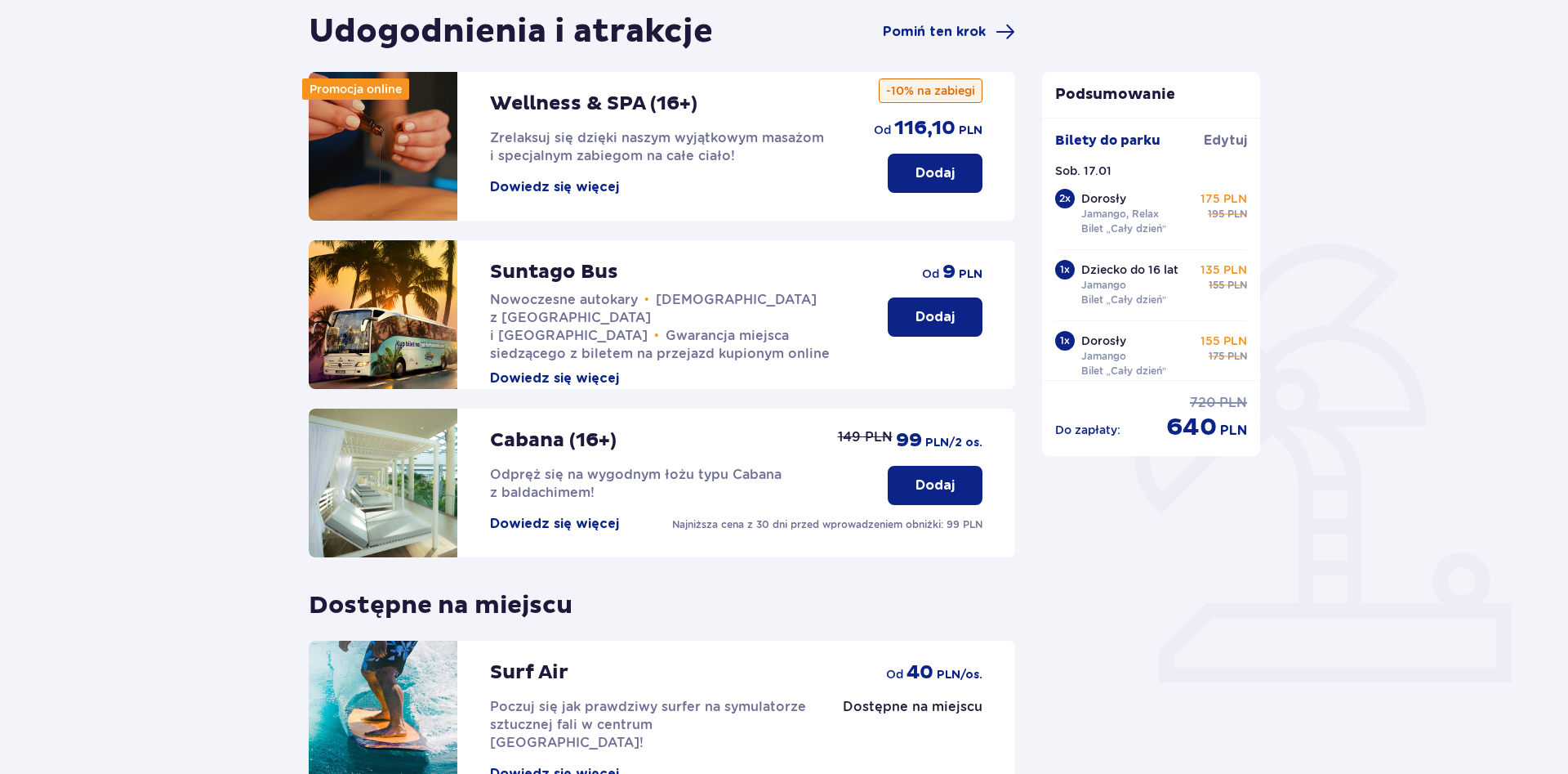
scroll to position [1, 0]
